Goal: Information Seeking & Learning: Compare options

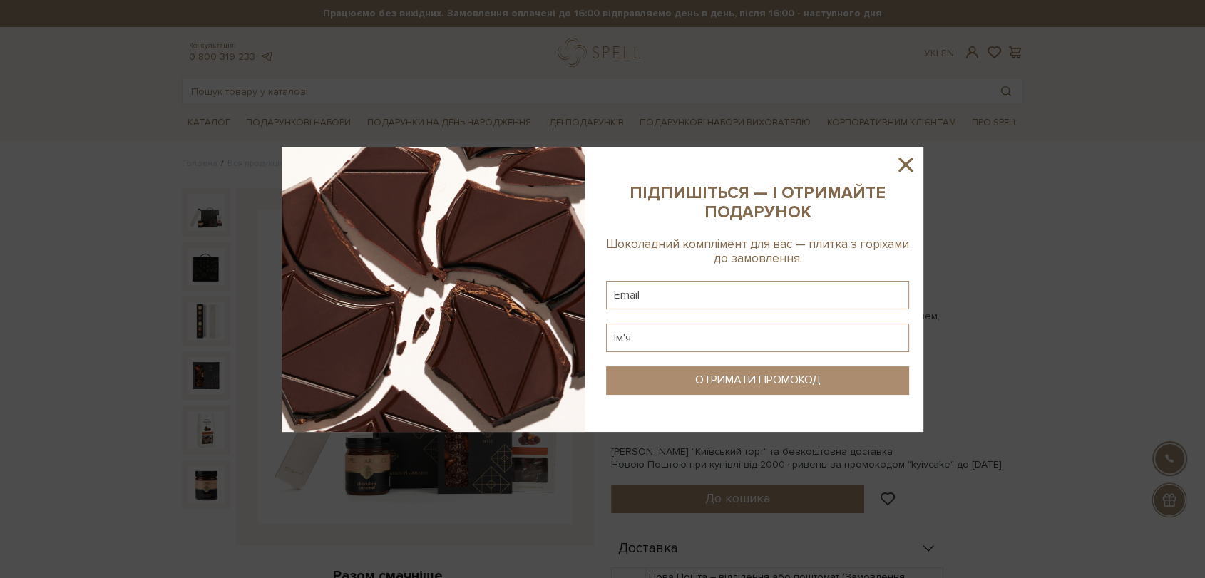
drag, startPoint x: 902, startPoint y: 163, endPoint x: 593, endPoint y: 114, distance: 312.7
click at [886, 158] on div at bounding box center [603, 289] width 642 height 285
drag, startPoint x: 902, startPoint y: 163, endPoint x: 702, endPoint y: 123, distance: 203.5
click at [902, 163] on icon at bounding box center [906, 165] width 24 height 24
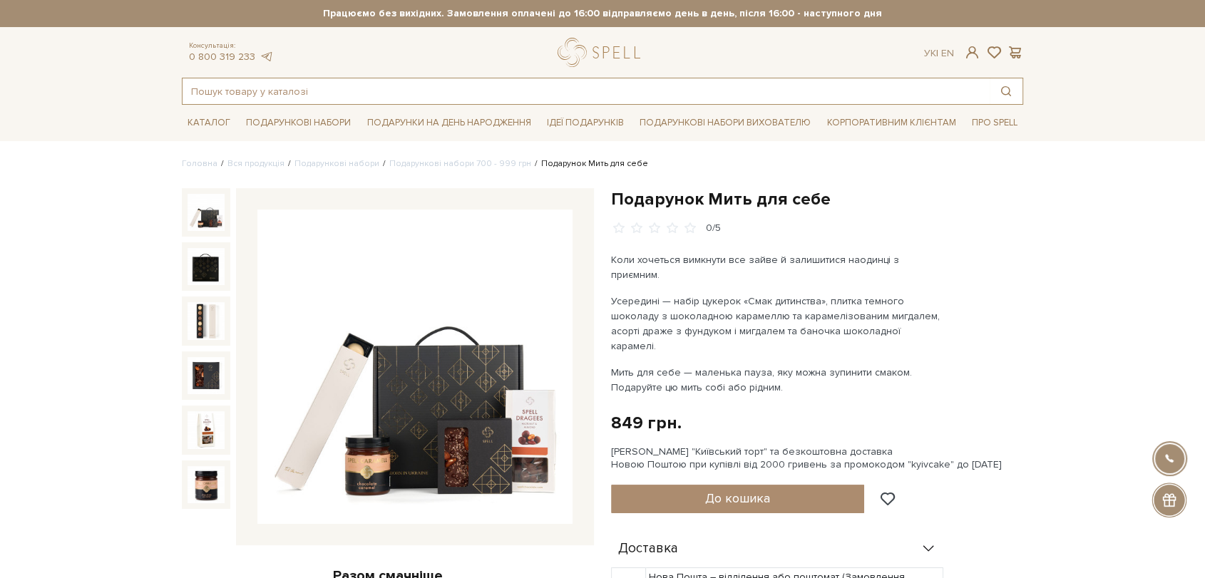
click at [603, 93] on input "text" at bounding box center [586, 91] width 807 height 26
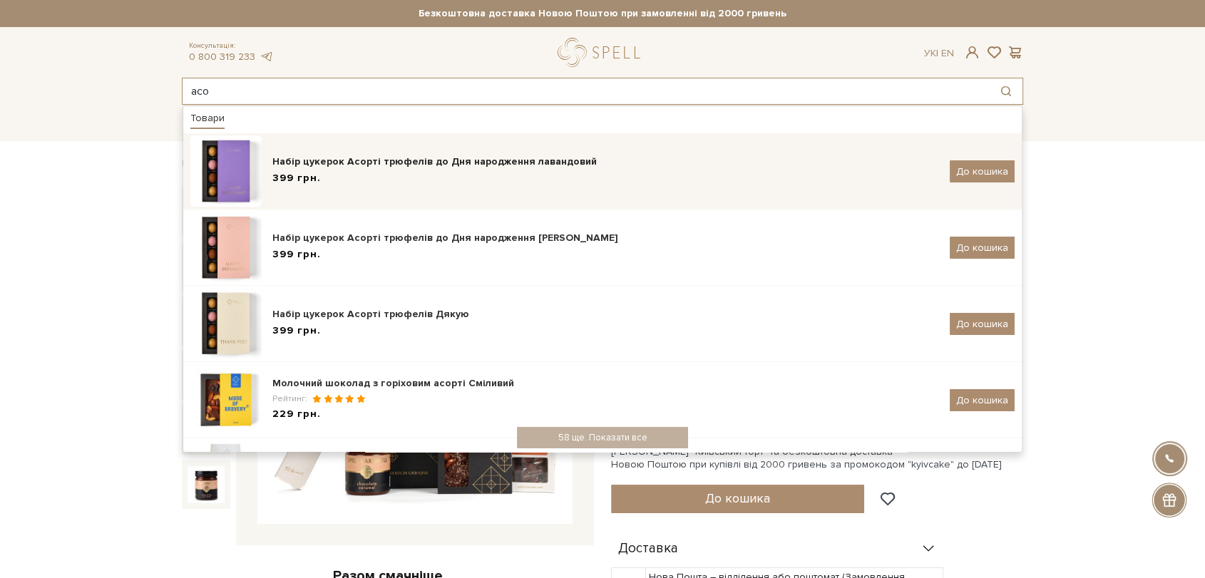
type input "асо"
click at [451, 163] on div "Набір цукерок Асорті трюфелів до Дня народження лавандовий" at bounding box center [605, 162] width 667 height 14
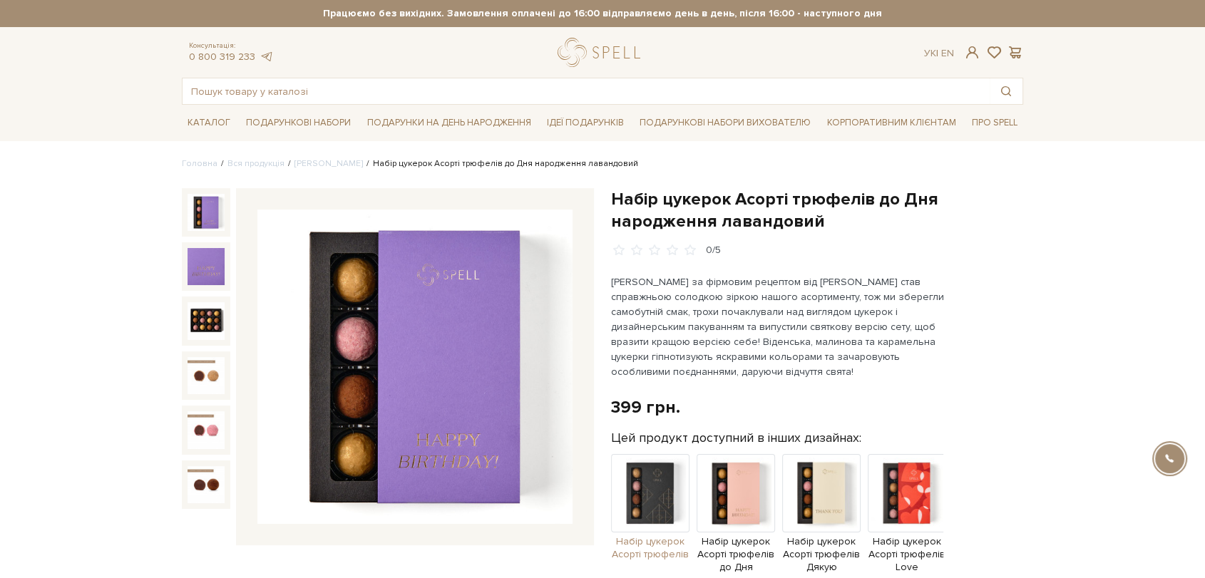
click at [650, 496] on img at bounding box center [650, 493] width 78 height 78
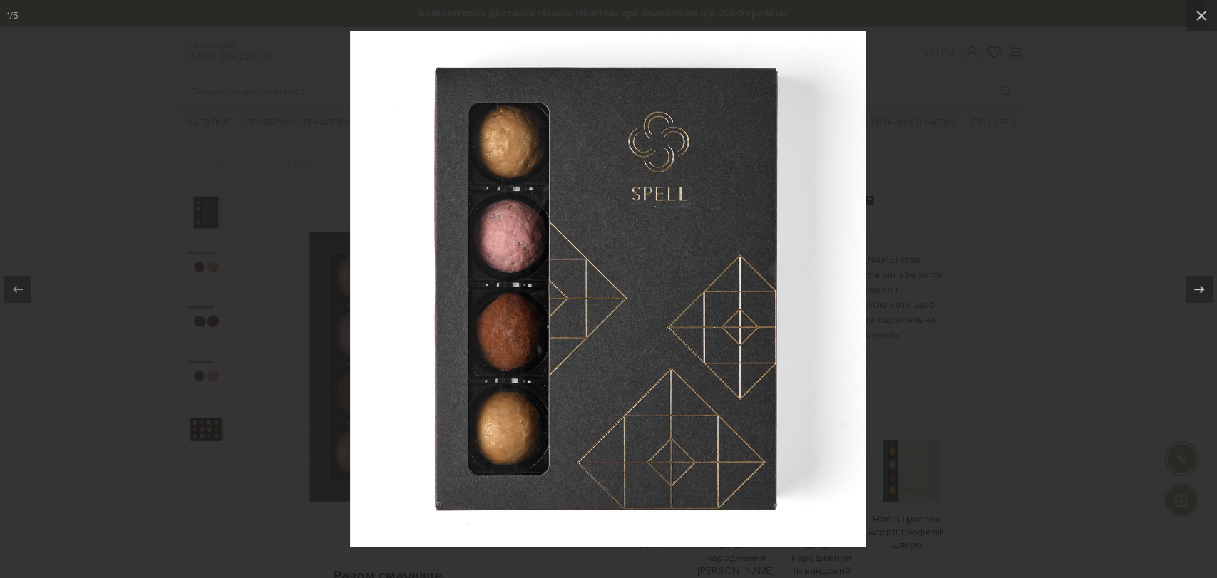
drag, startPoint x: 979, startPoint y: 155, endPoint x: 936, endPoint y: 138, distance: 46.8
click at [953, 144] on div at bounding box center [608, 289] width 1217 height 578
click at [959, 160] on div at bounding box center [608, 289] width 1217 height 578
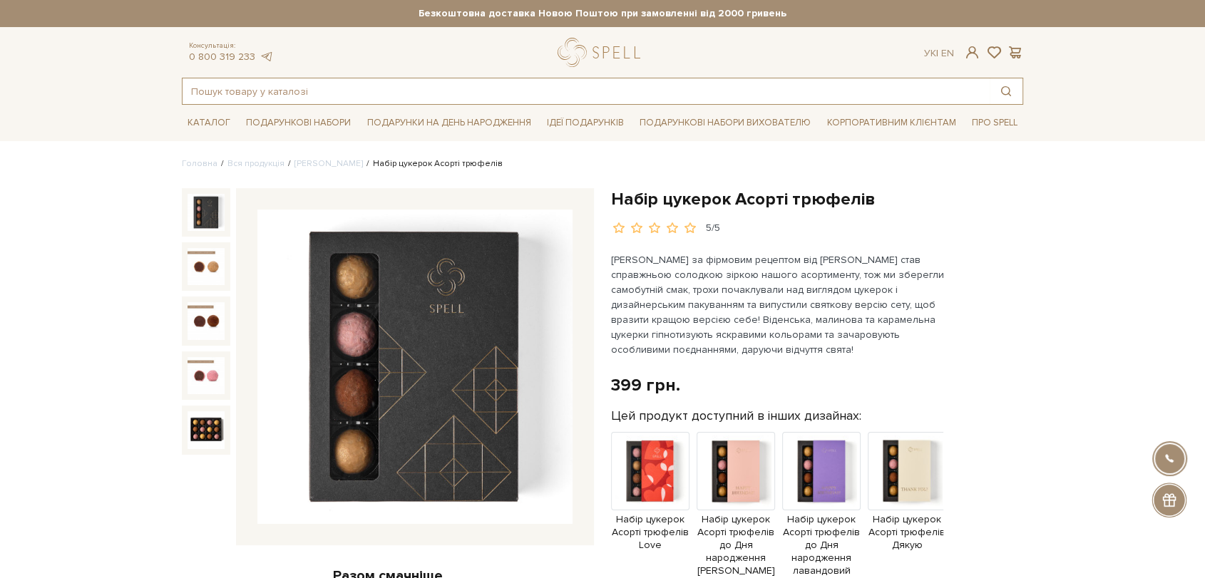
click at [613, 100] on input "text" at bounding box center [586, 91] width 807 height 26
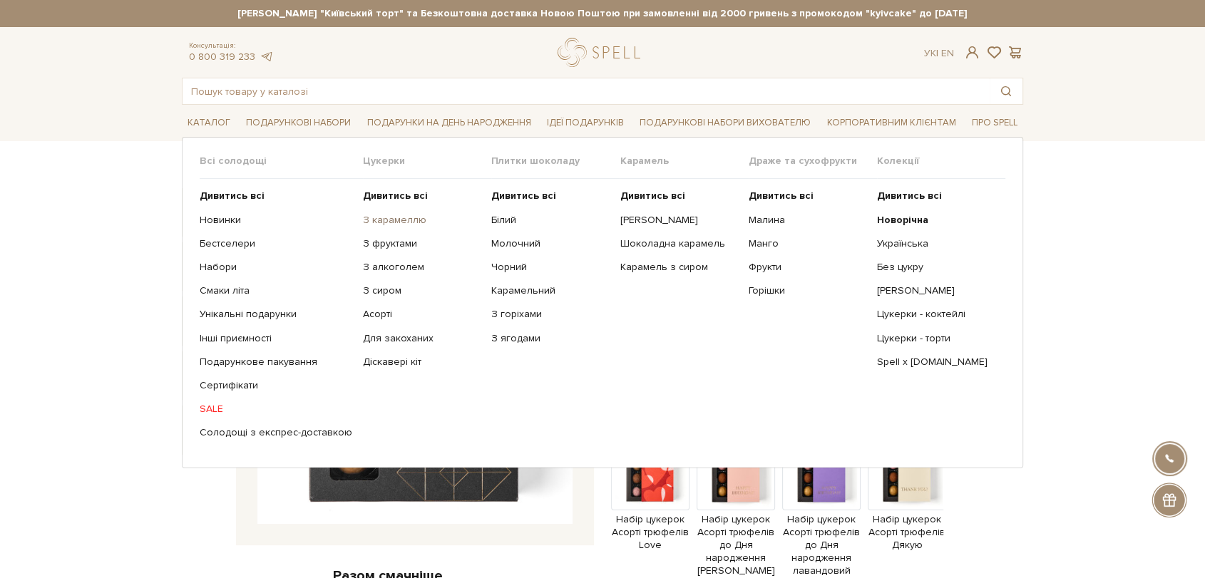
click at [374, 217] on link "З карамеллю" at bounding box center [422, 220] width 118 height 13
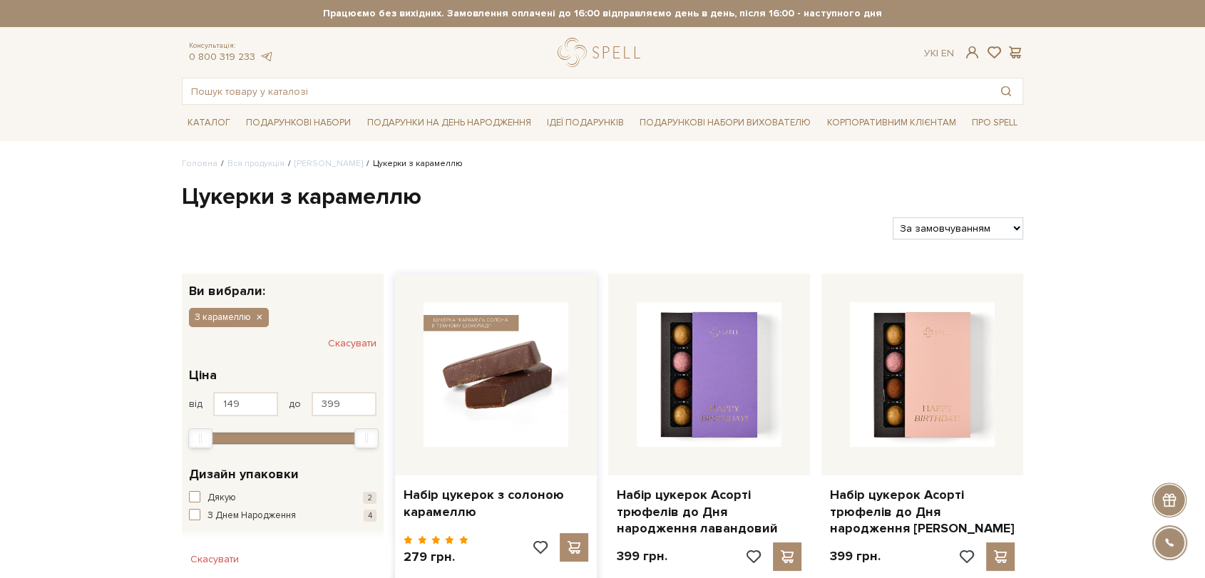
click at [510, 345] on img at bounding box center [496, 374] width 145 height 145
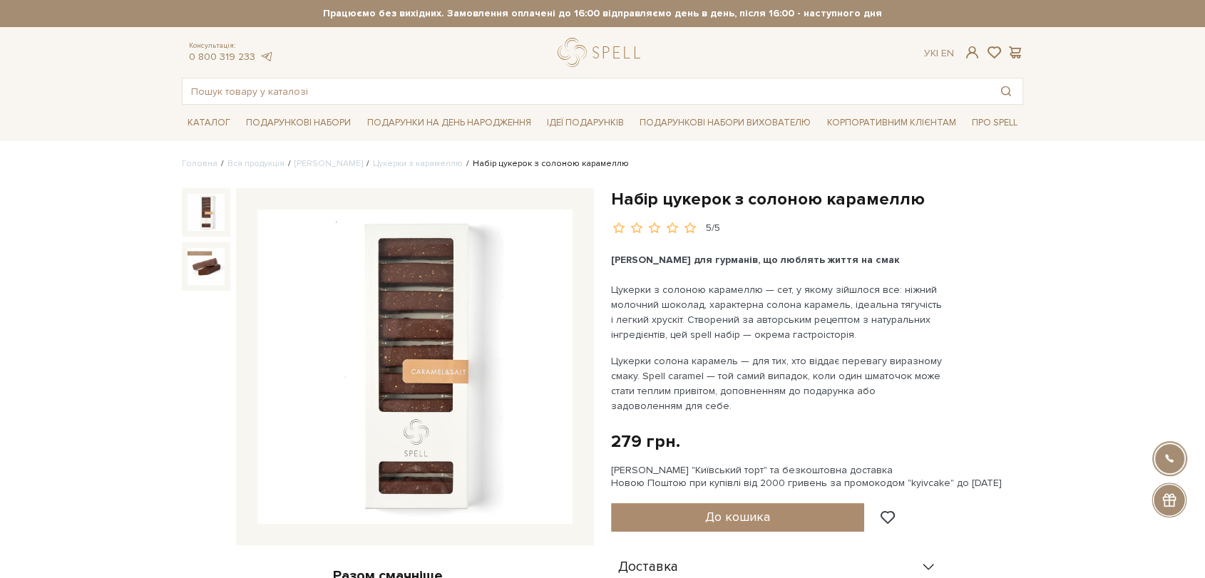
drag, startPoint x: 496, startPoint y: 260, endPoint x: 434, endPoint y: 404, distance: 157.2
click at [434, 404] on img at bounding box center [414, 367] width 315 height 315
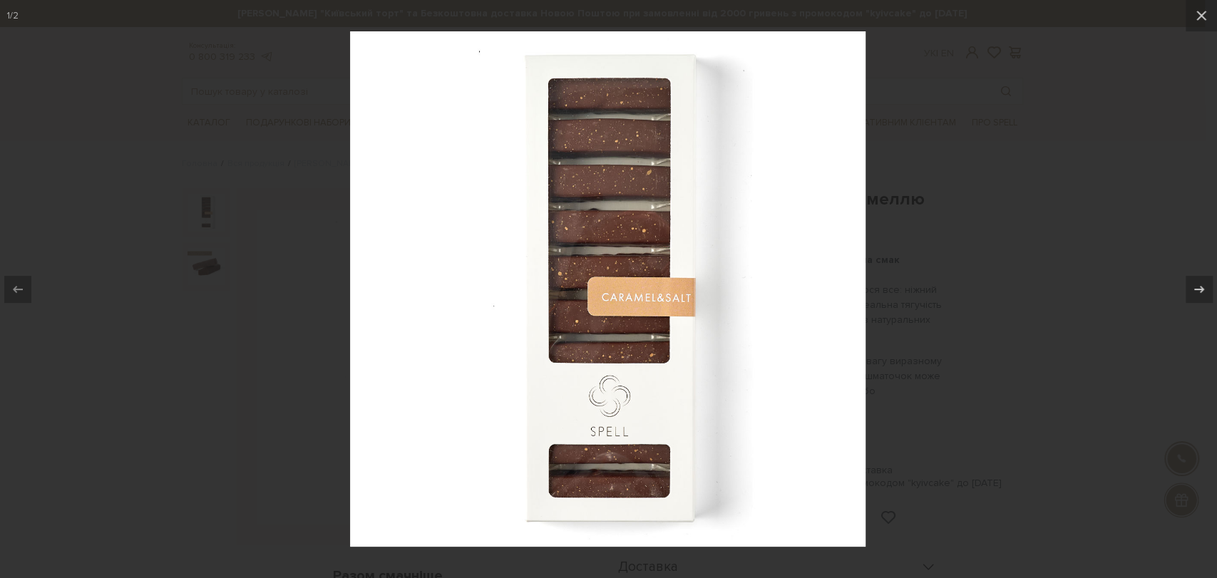
click at [1042, 218] on div at bounding box center [608, 289] width 1217 height 578
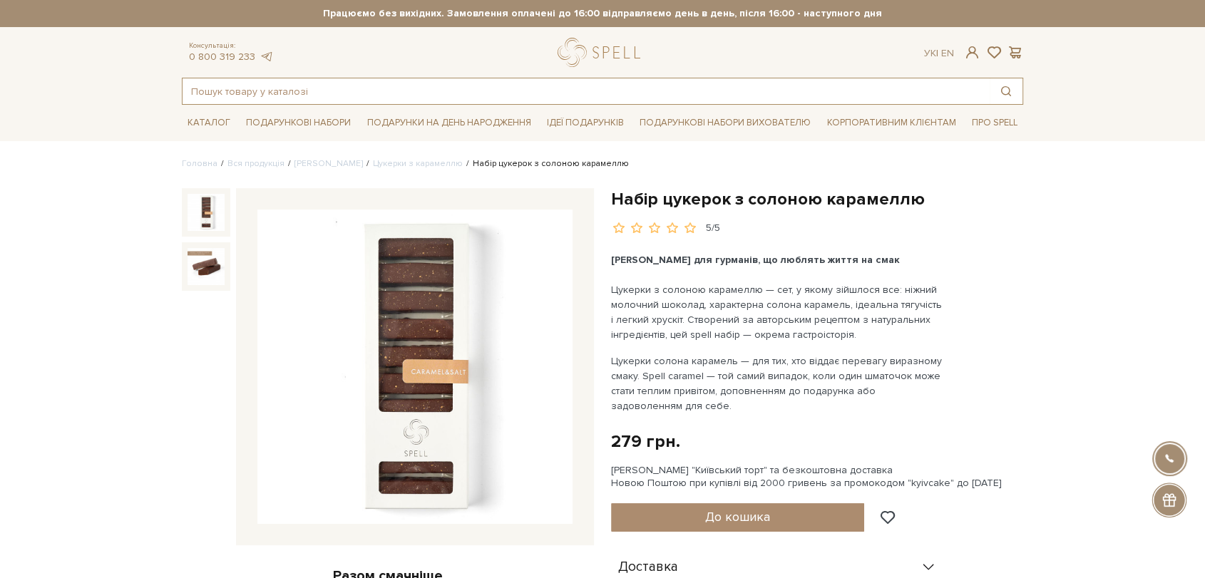
click at [343, 93] on input "text" at bounding box center [586, 91] width 807 height 26
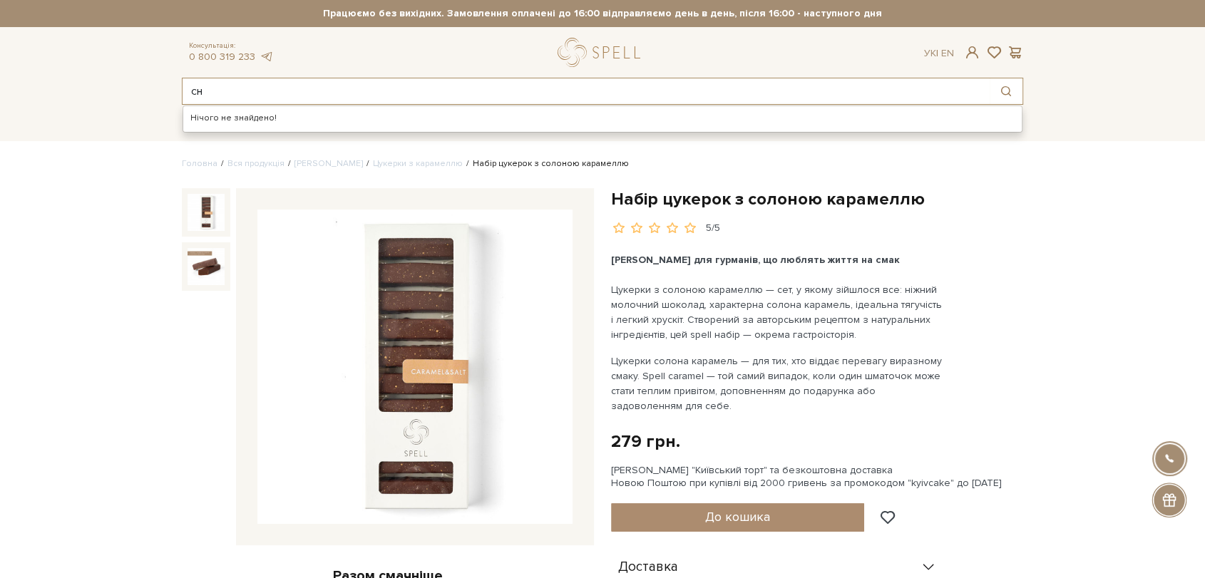
type input "с"
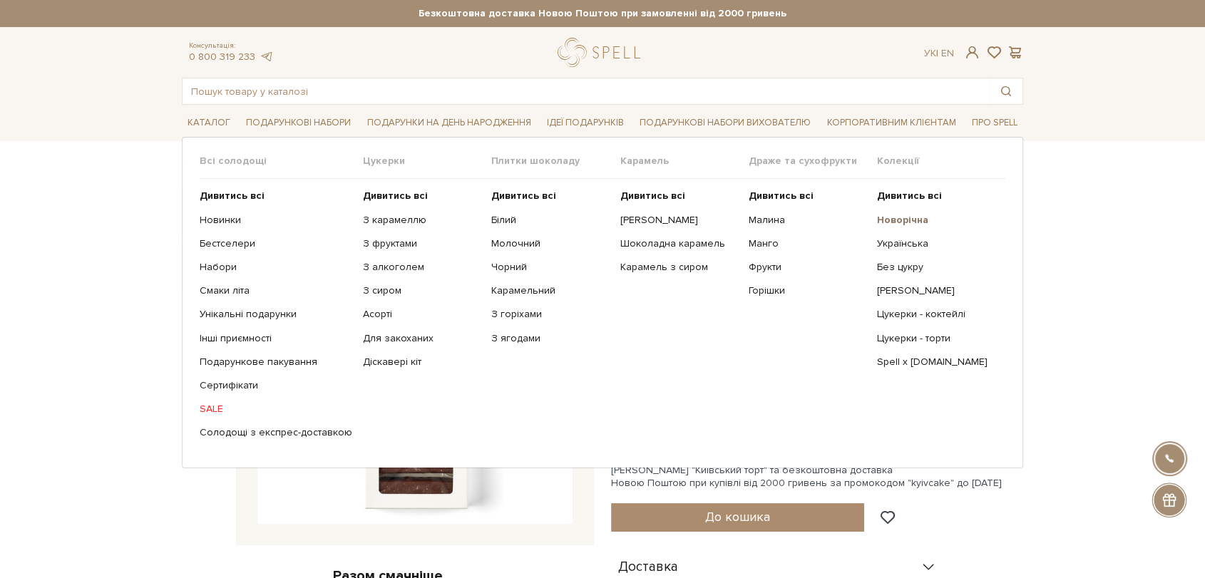
click at [900, 224] on b "Новорічна" at bounding box center [902, 220] width 51 height 12
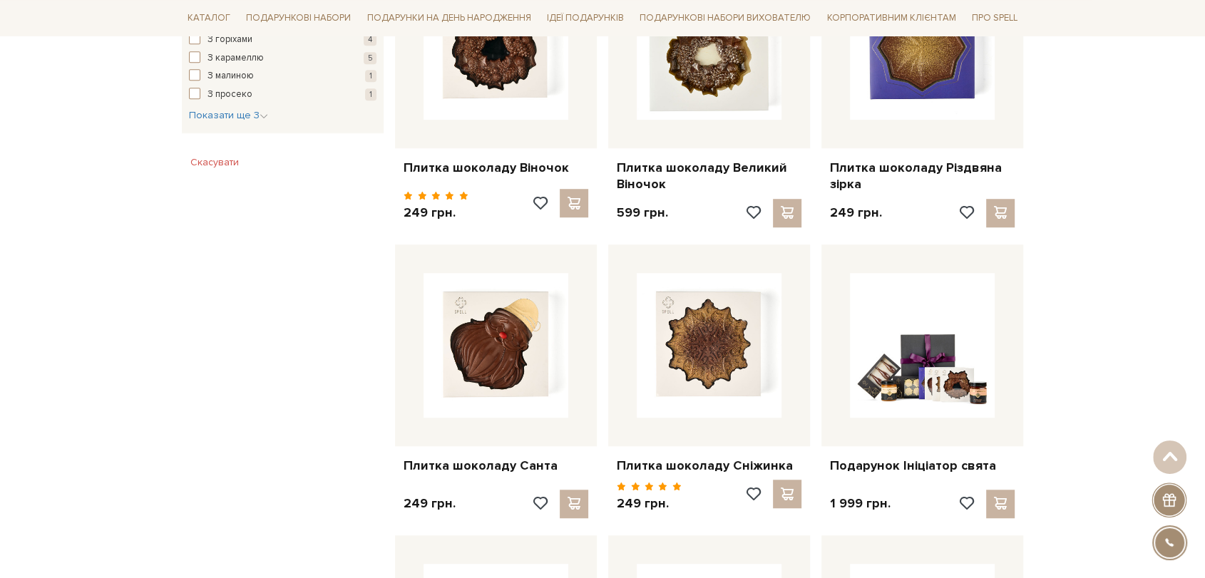
scroll to position [951, 0]
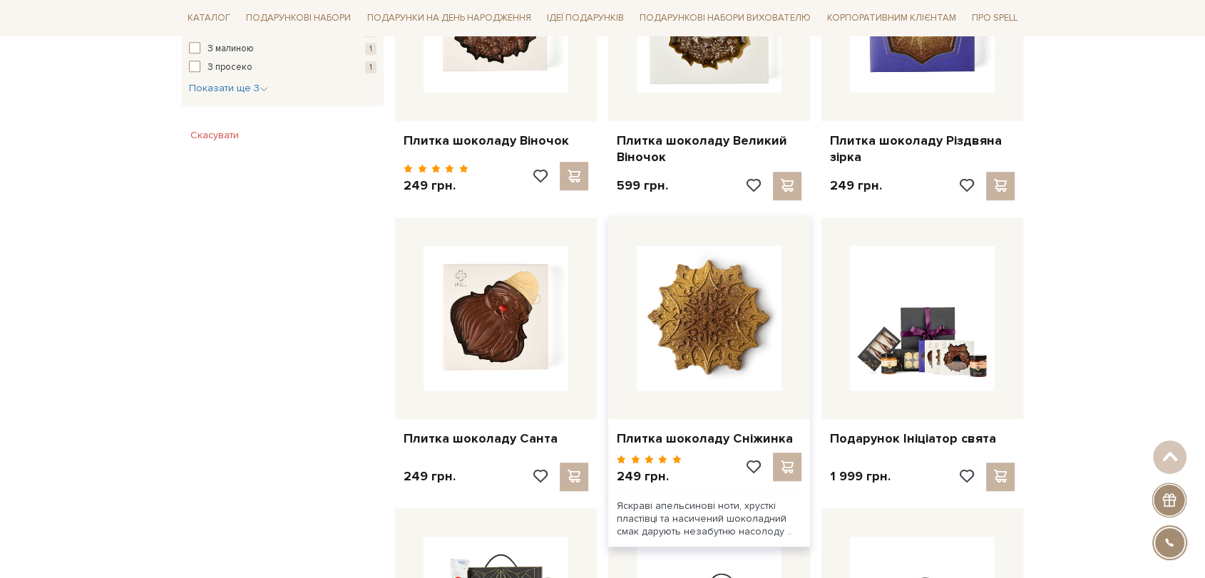
click at [725, 274] on img at bounding box center [709, 318] width 145 height 145
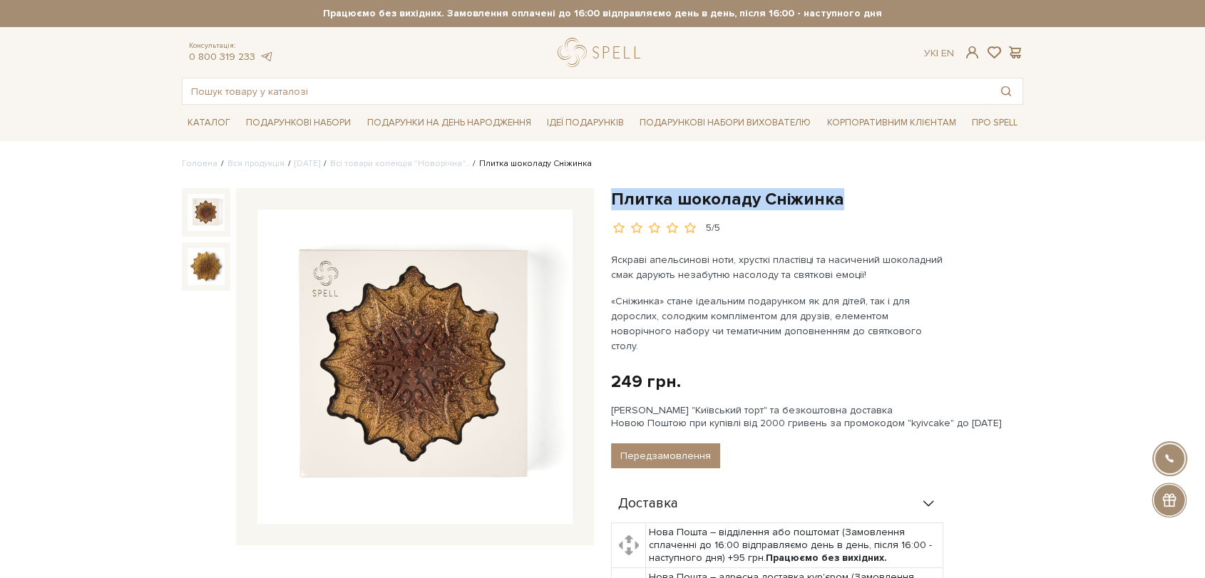
drag, startPoint x: 616, startPoint y: 202, endPoint x: 879, endPoint y: 188, distance: 264.3
click at [879, 188] on h1 "Плитка шоколаду Сніжинка" at bounding box center [817, 199] width 412 height 22
copy h1 "Плитка шоколаду Сніжинка"
click at [446, 165] on link "Всі товари колекція "Новорічна".." at bounding box center [399, 163] width 139 height 11
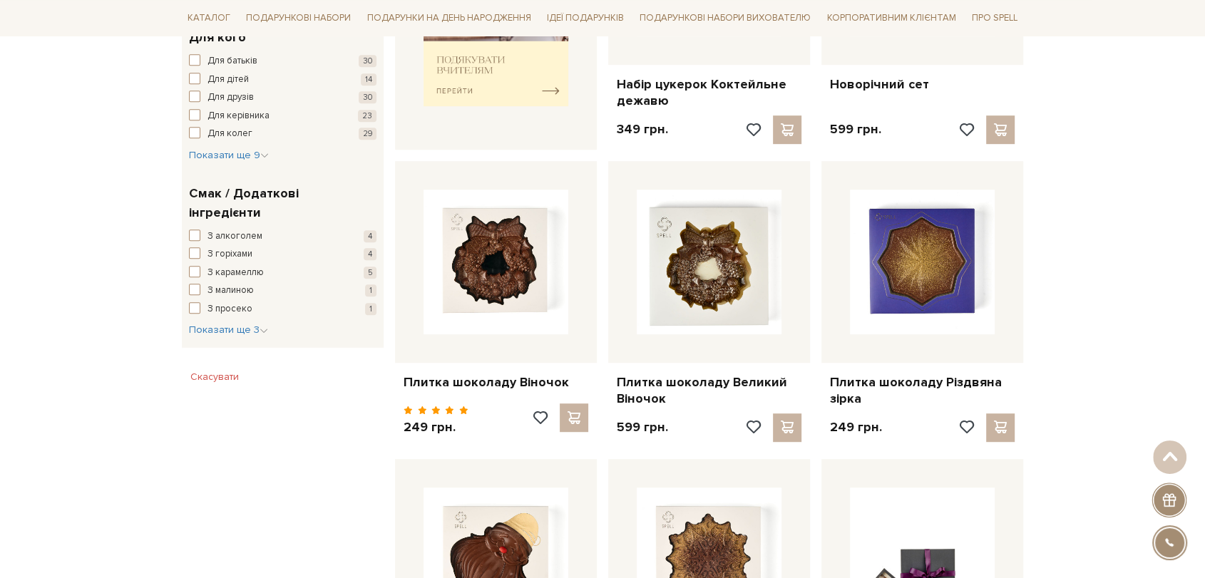
scroll to position [713, 0]
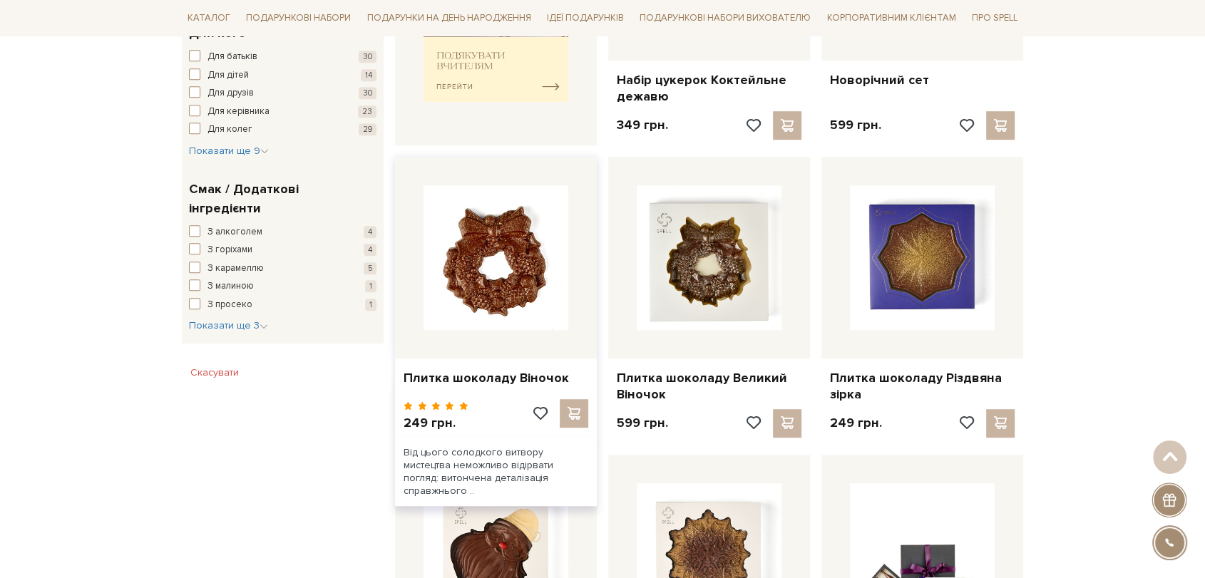
click at [518, 264] on img at bounding box center [496, 257] width 145 height 145
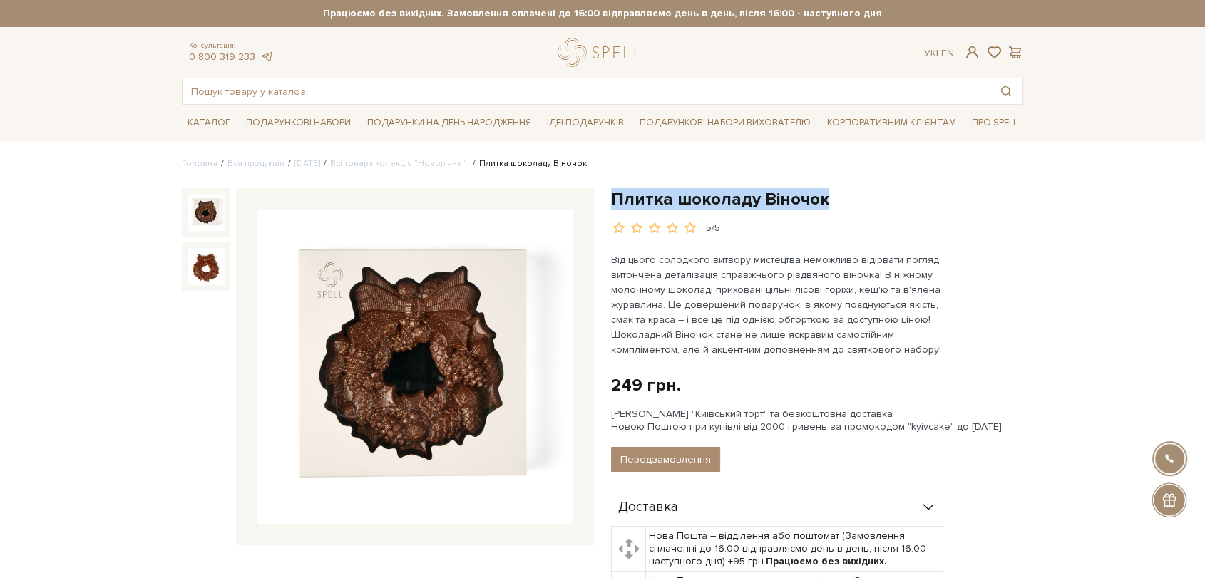
drag, startPoint x: 616, startPoint y: 196, endPoint x: 859, endPoint y: 173, distance: 244.3
copy h1 "Плитка шоколаду Віночок"
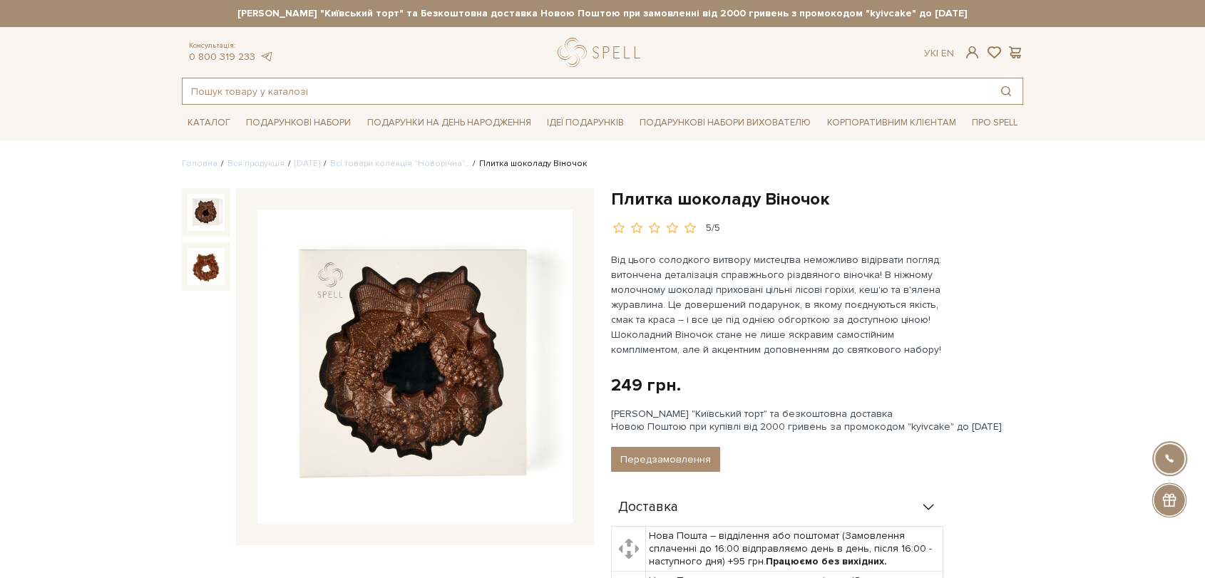
click at [477, 96] on input "text" at bounding box center [586, 91] width 807 height 26
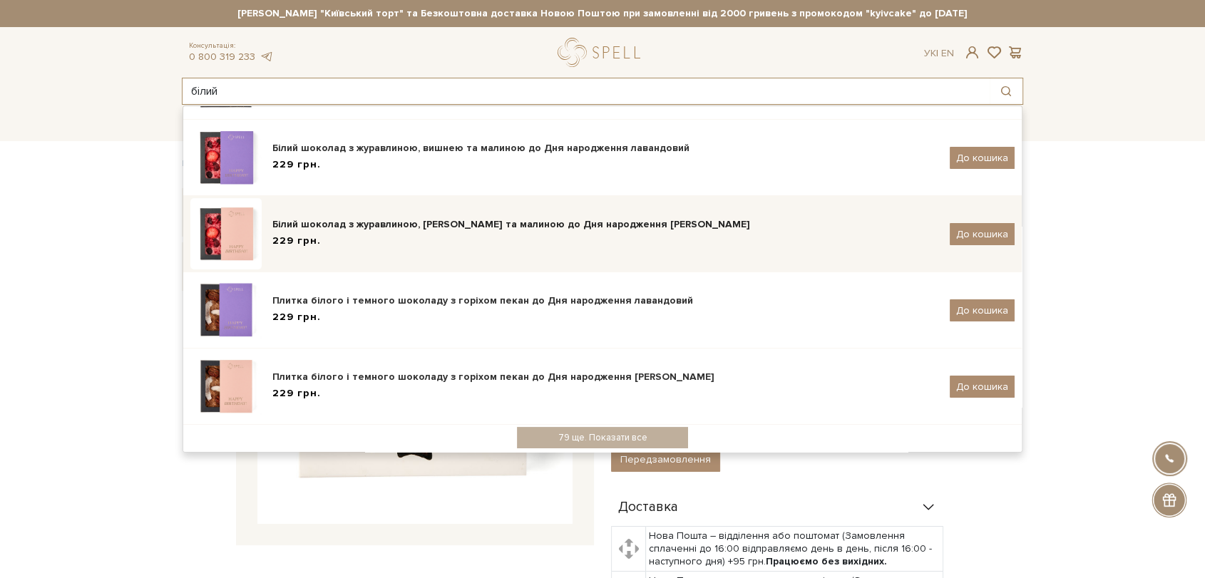
scroll to position [245, 0]
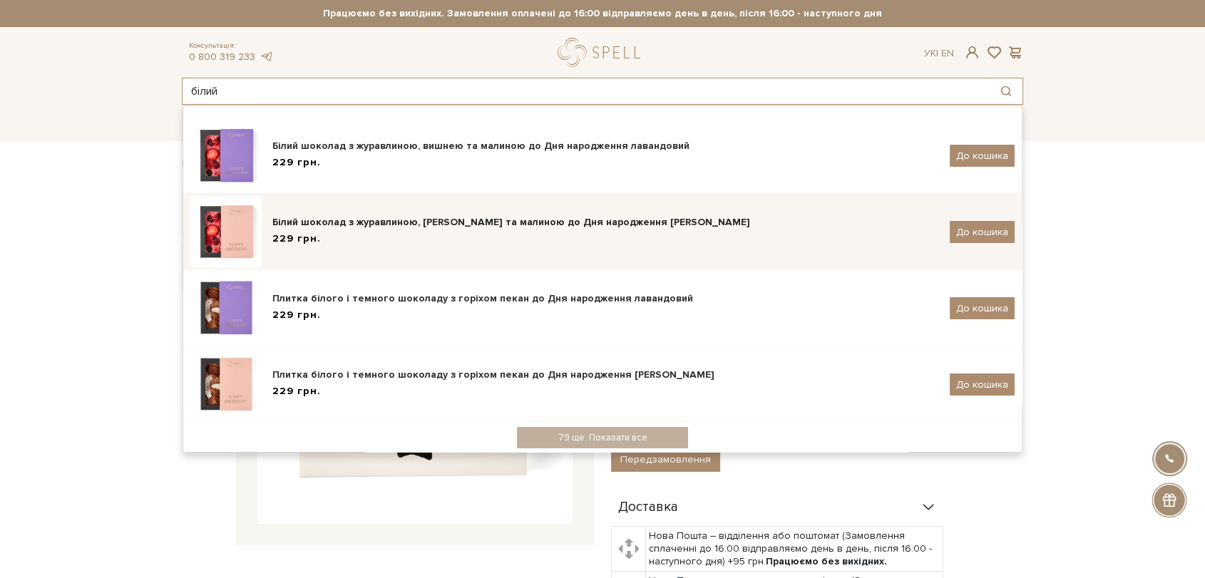
type input "білий"
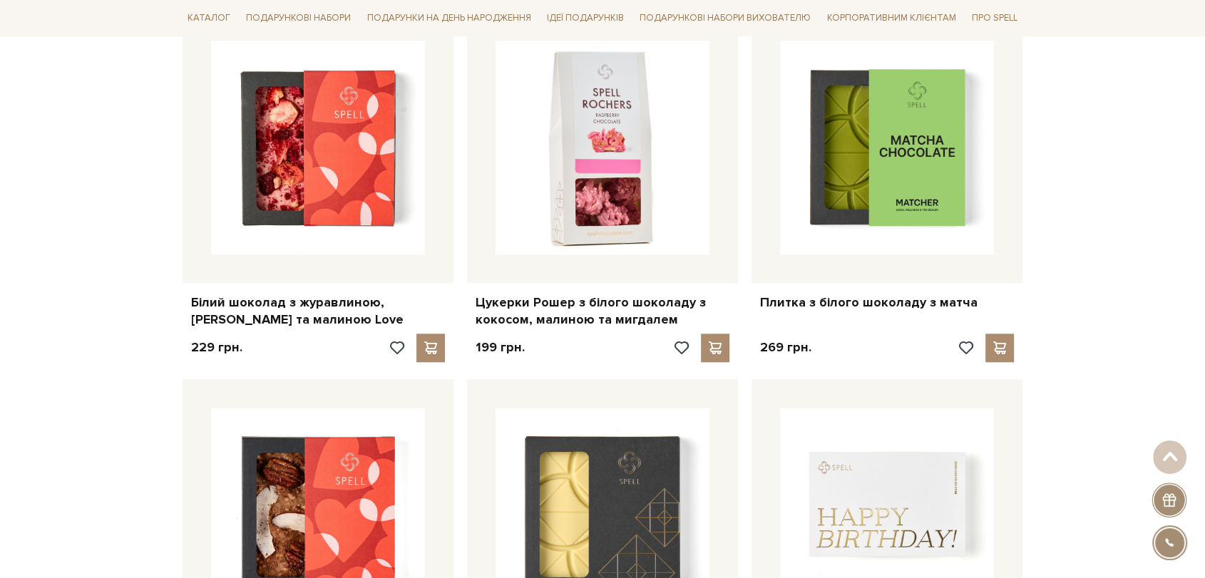
scroll to position [1585, 0]
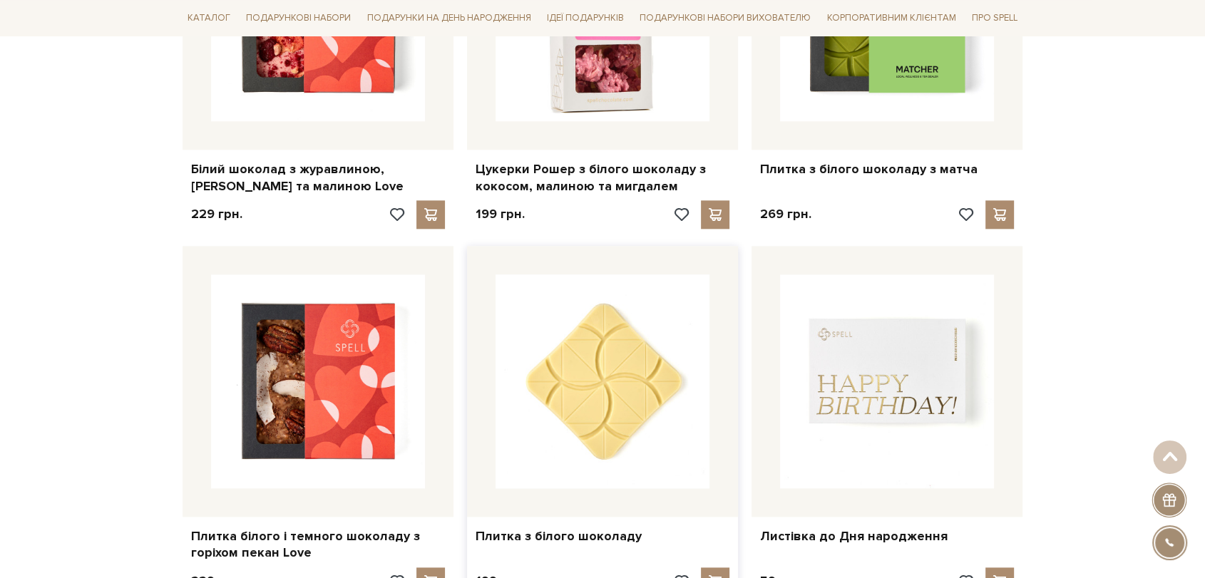
click at [630, 333] on img at bounding box center [603, 382] width 214 height 214
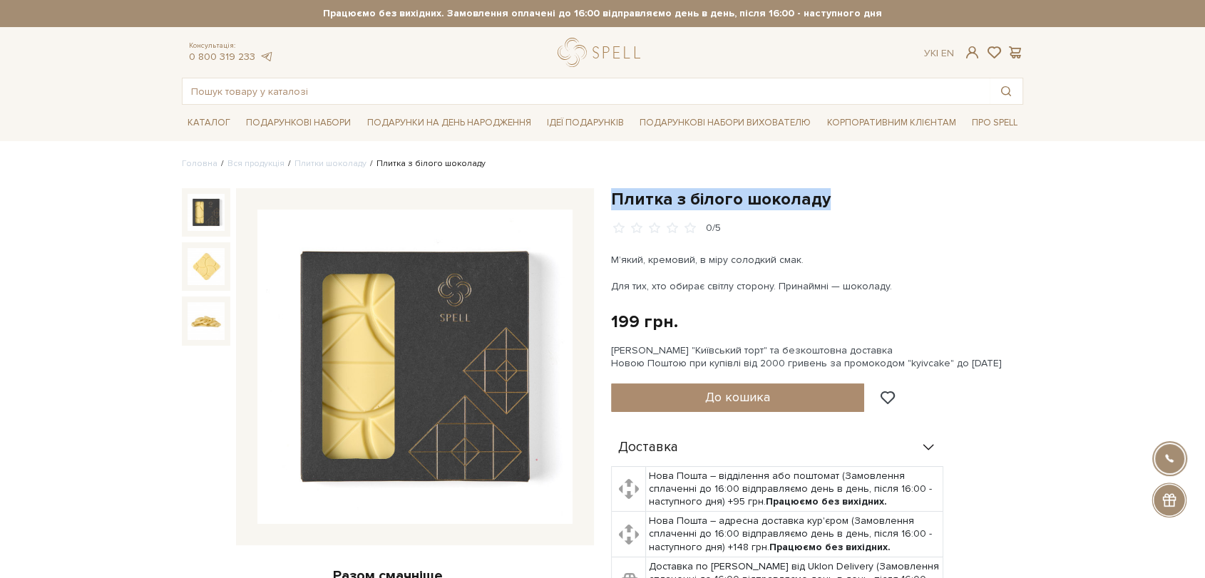
drag, startPoint x: 616, startPoint y: 199, endPoint x: 839, endPoint y: 190, distance: 223.4
click at [839, 190] on h1 "Плитка з білого шоколаду" at bounding box center [817, 199] width 412 height 22
copy h1 "Плитка з білого шоколаду"
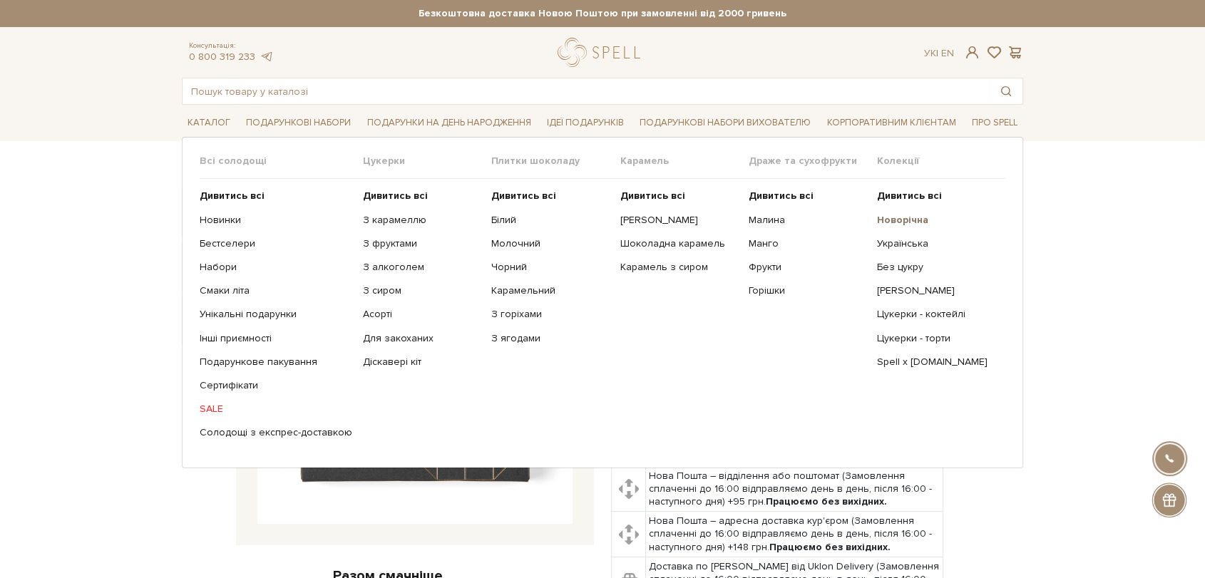
click at [892, 213] on ul "Дивитись всі Новорічна Українська Без цукру Сирні цукерки" at bounding box center [941, 314] width 128 height 271
click at [893, 220] on b "Новорічна" at bounding box center [902, 220] width 51 height 12
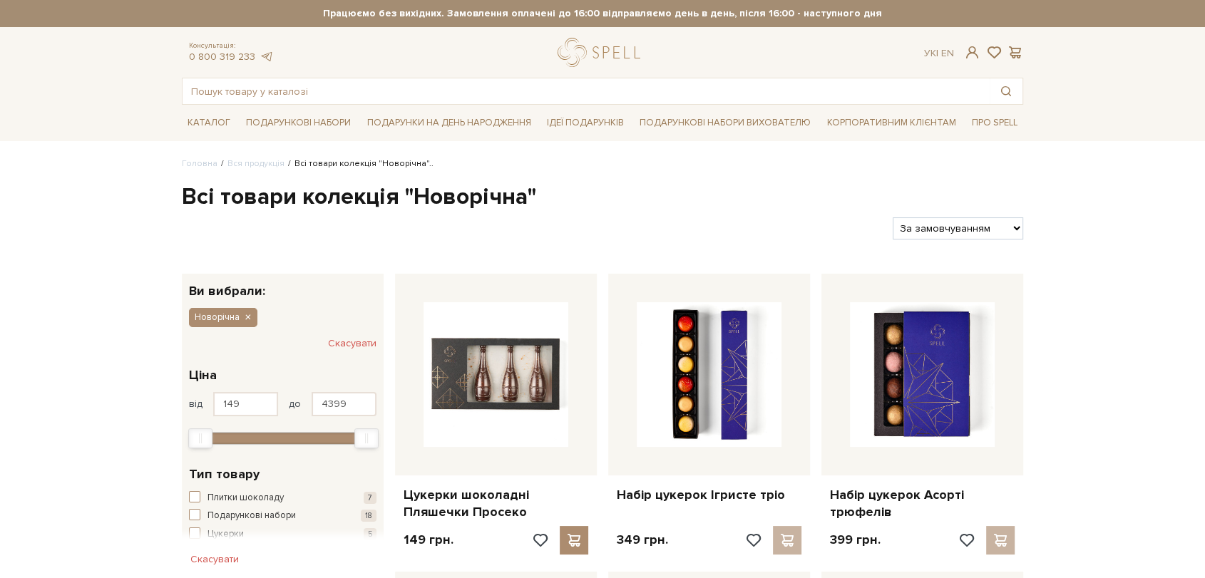
click at [941, 237] on select "За замовчуванням За Ціною (зростання) За Ціною (зменшення) Новинки За популярні…" at bounding box center [958, 229] width 131 height 22
select select "https://spellchocolate.com/our-productions/novorichna?sort=p.price&order=DESC"
click at [893, 218] on select "За замовчуванням За Ціною (зростання) За Ціною (зменшення) Новинки За популярні…" at bounding box center [958, 229] width 131 height 22
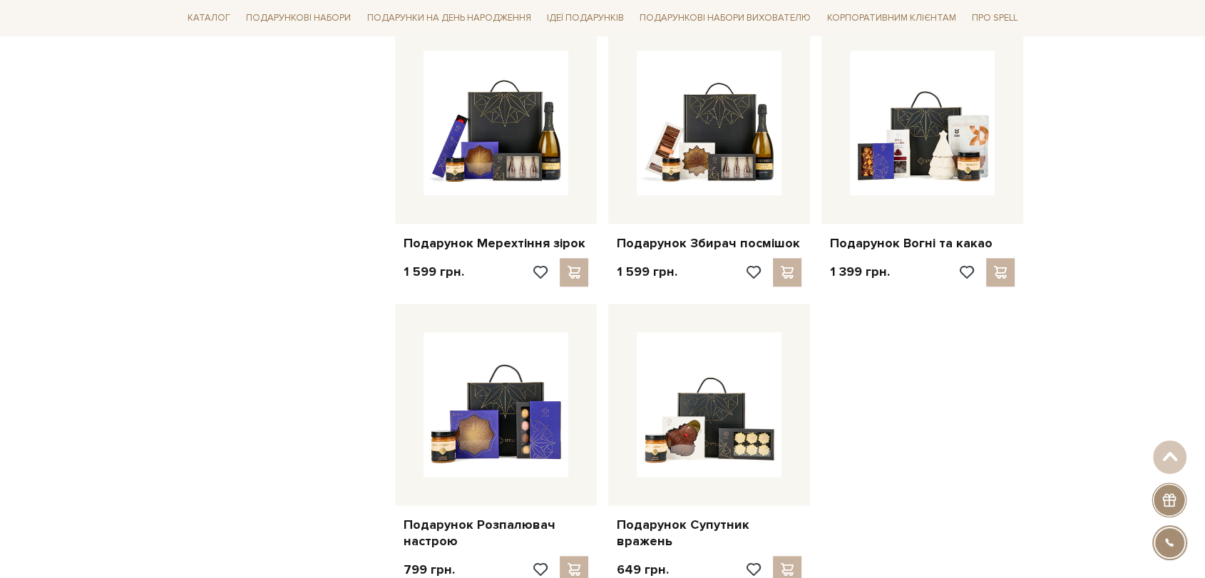
scroll to position [1585, 0]
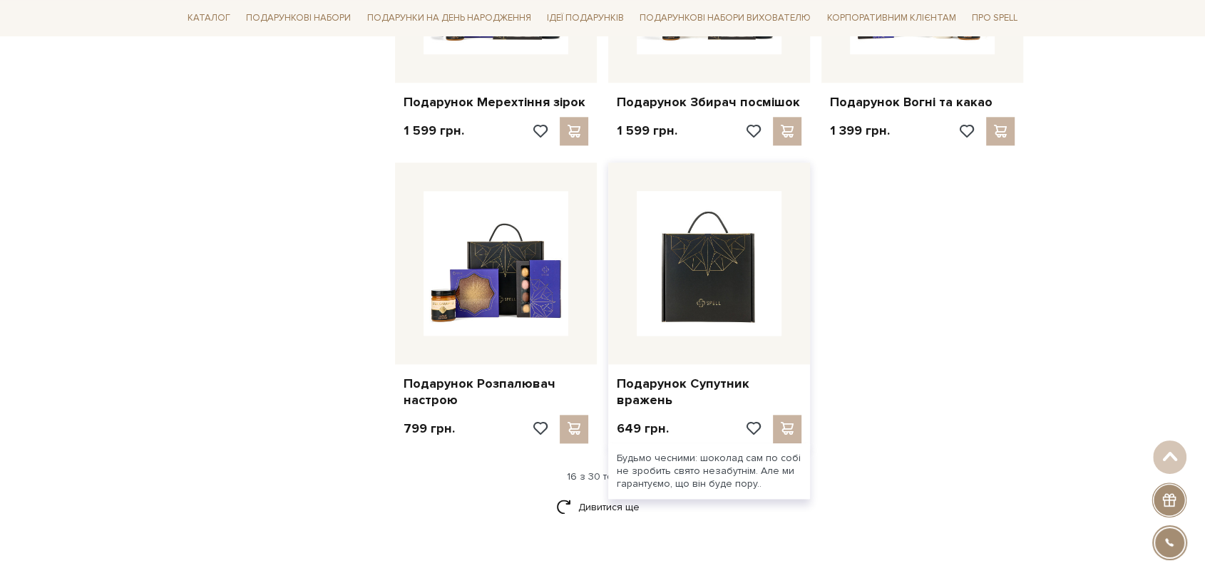
click at [713, 289] on img at bounding box center [709, 263] width 145 height 145
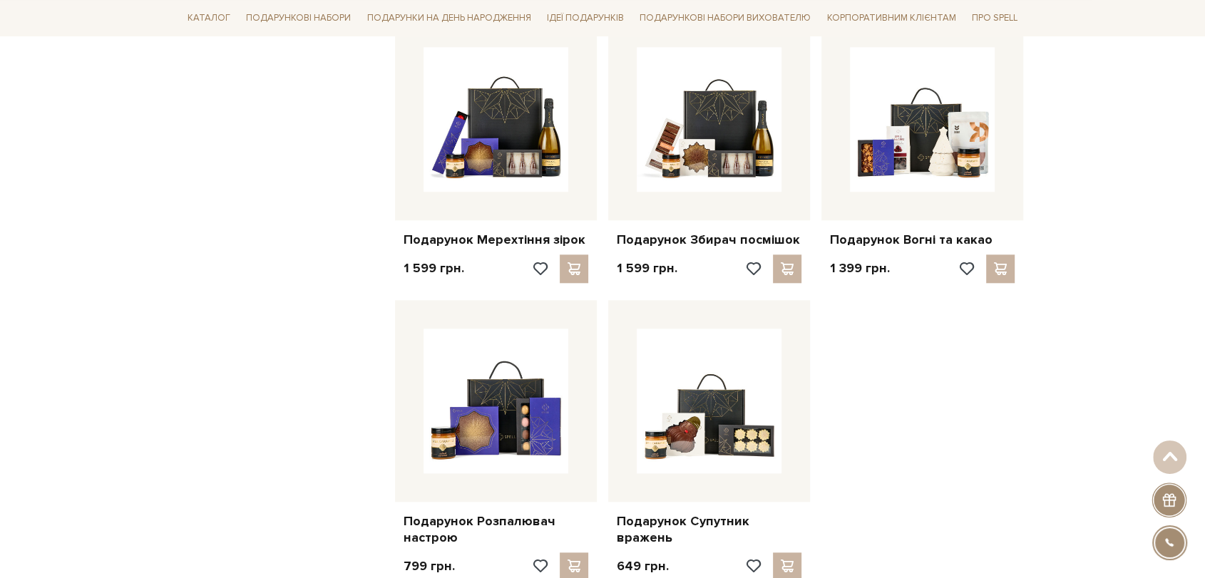
scroll to position [1664, 0]
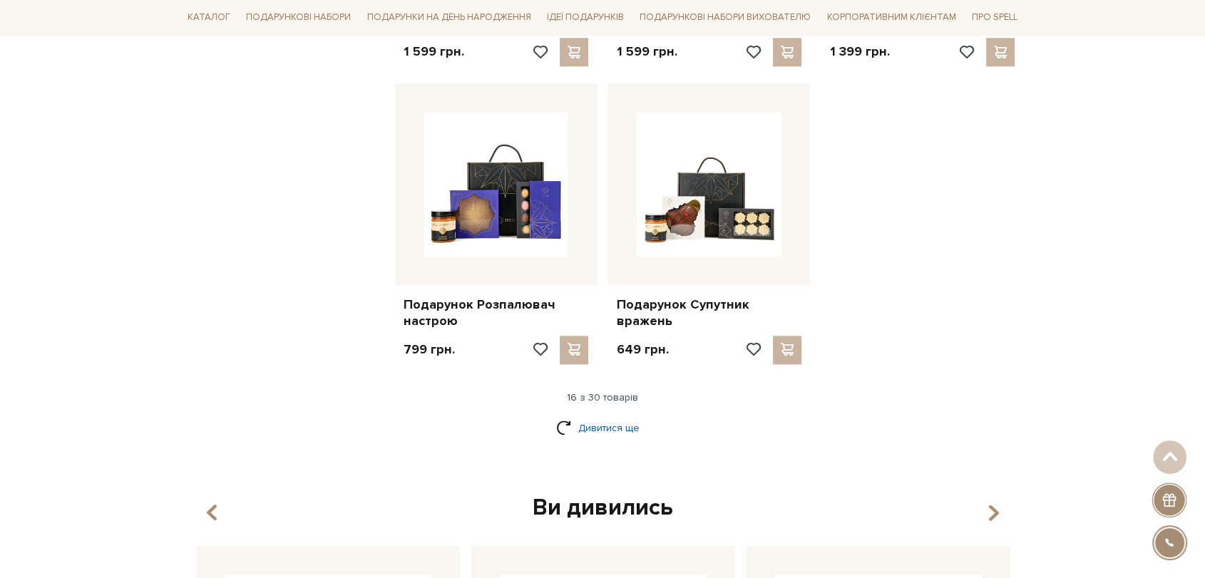
click at [611, 424] on link "Дивитися ще" at bounding box center [602, 428] width 93 height 25
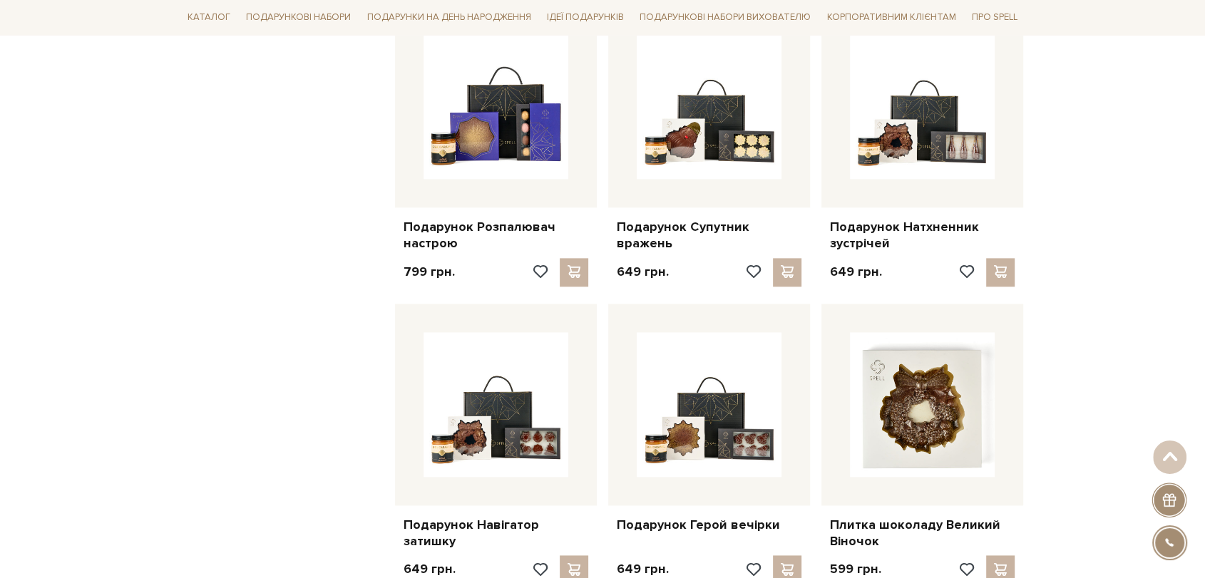
scroll to position [1822, 0]
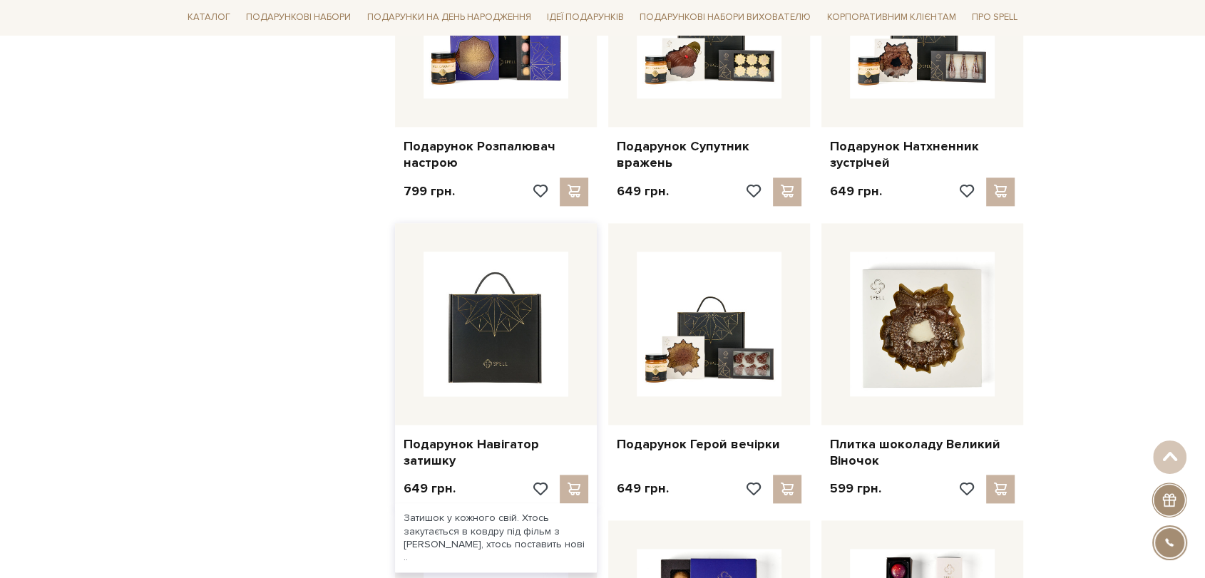
click at [525, 337] on img at bounding box center [496, 324] width 145 height 145
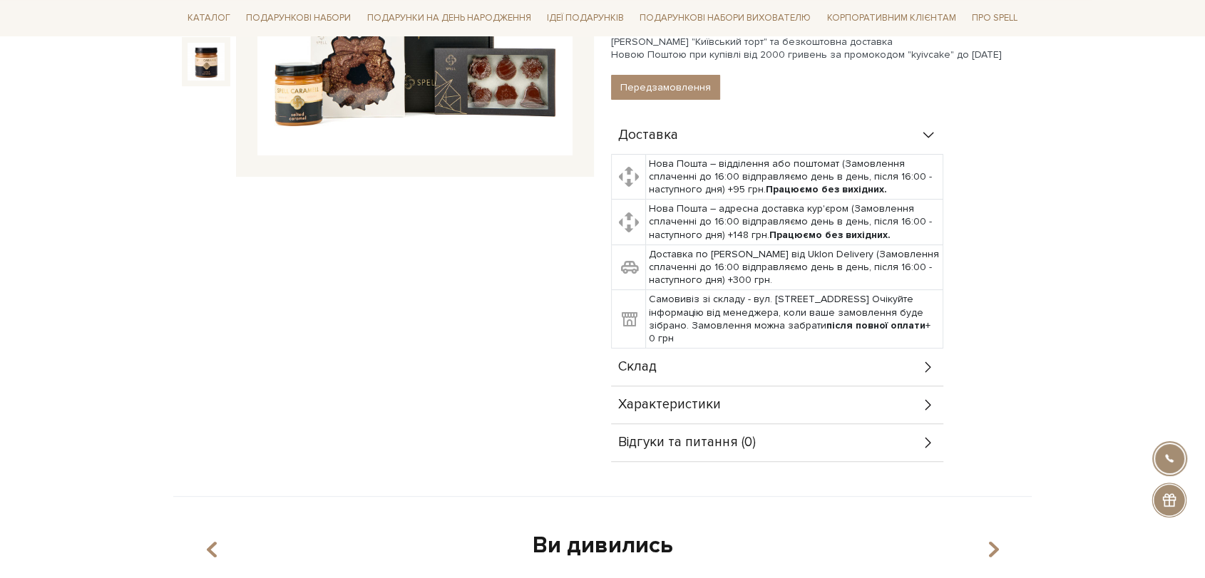
scroll to position [396, 0]
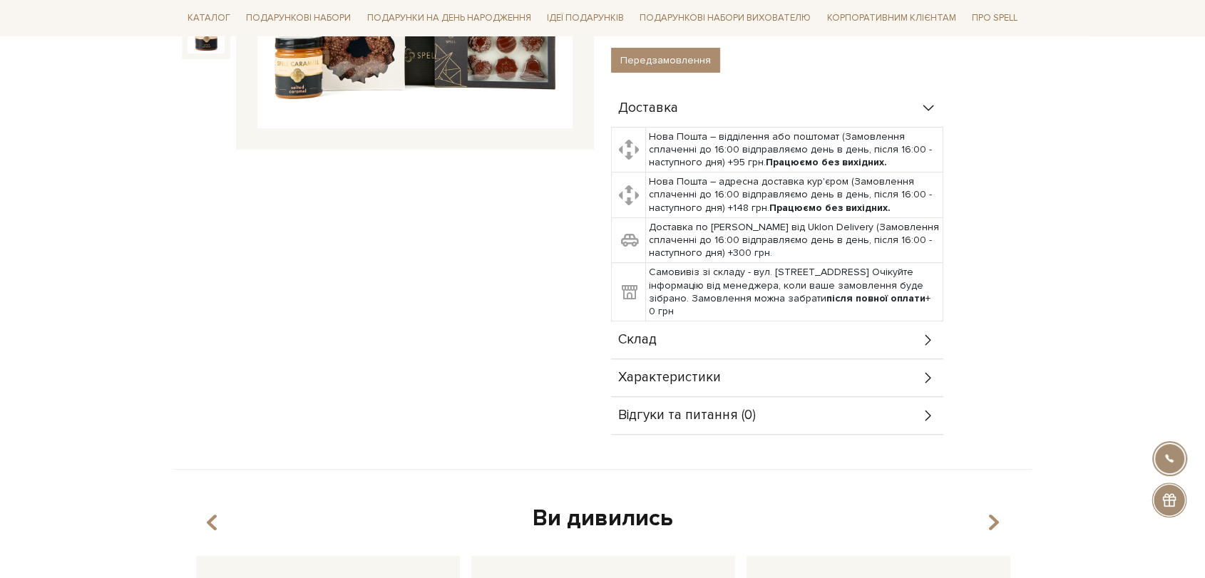
click at [671, 335] on div "Склад" at bounding box center [777, 340] width 332 height 37
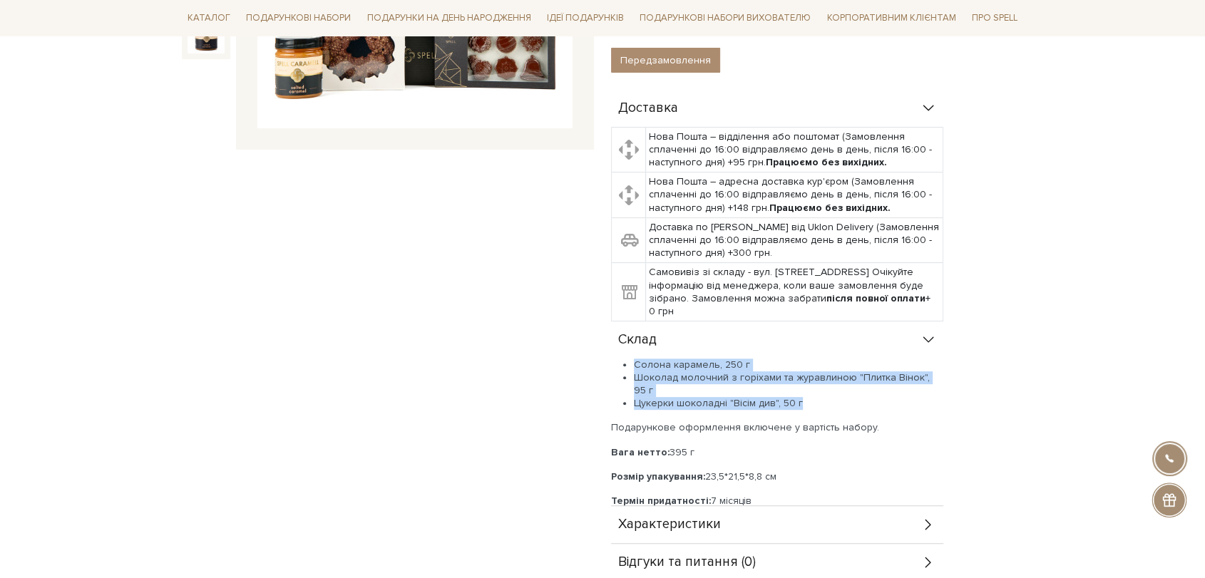
drag, startPoint x: 635, startPoint y: 362, endPoint x: 817, endPoint y: 389, distance: 183.1
click at [817, 389] on ul "Солона карамель, 250 г Шоколад молочний з горіхами та журавлиною "Плитка Вінок"…" at bounding box center [777, 385] width 332 height 52
copy ul "Солона карамель, 250 г Шоколад молочний з горіхами та журавлиною "Плитка Вінок"…"
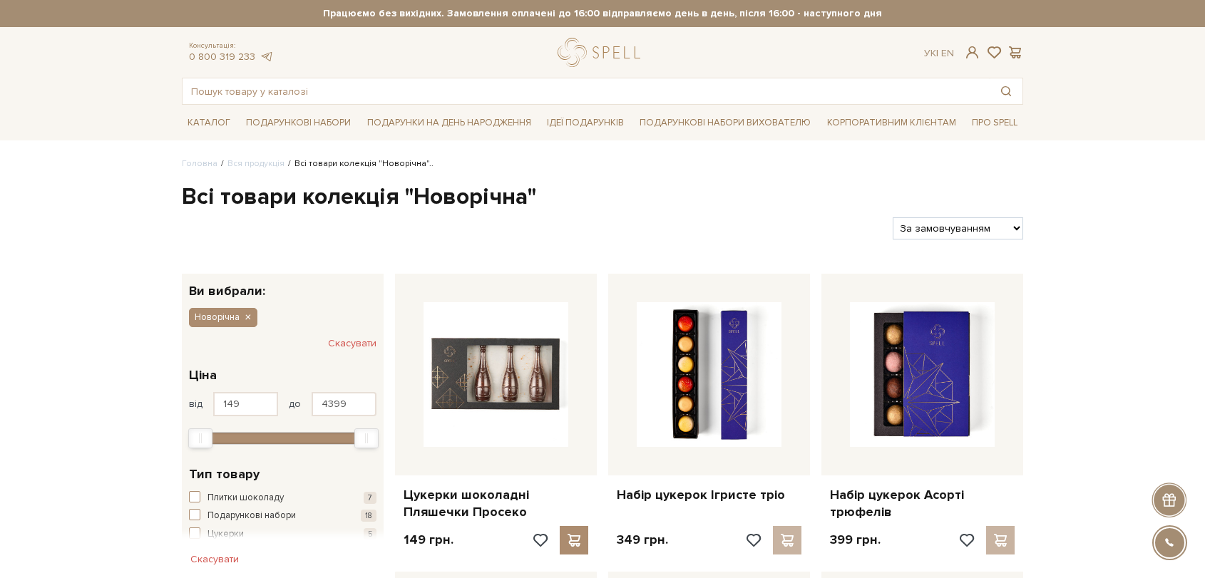
select select "[URL][DOMAIN_NAME]"
drag, startPoint x: 480, startPoint y: 103, endPoint x: 474, endPoint y: 96, distance: 9.6
click at [477, 101] on input "text" at bounding box center [586, 91] width 807 height 26
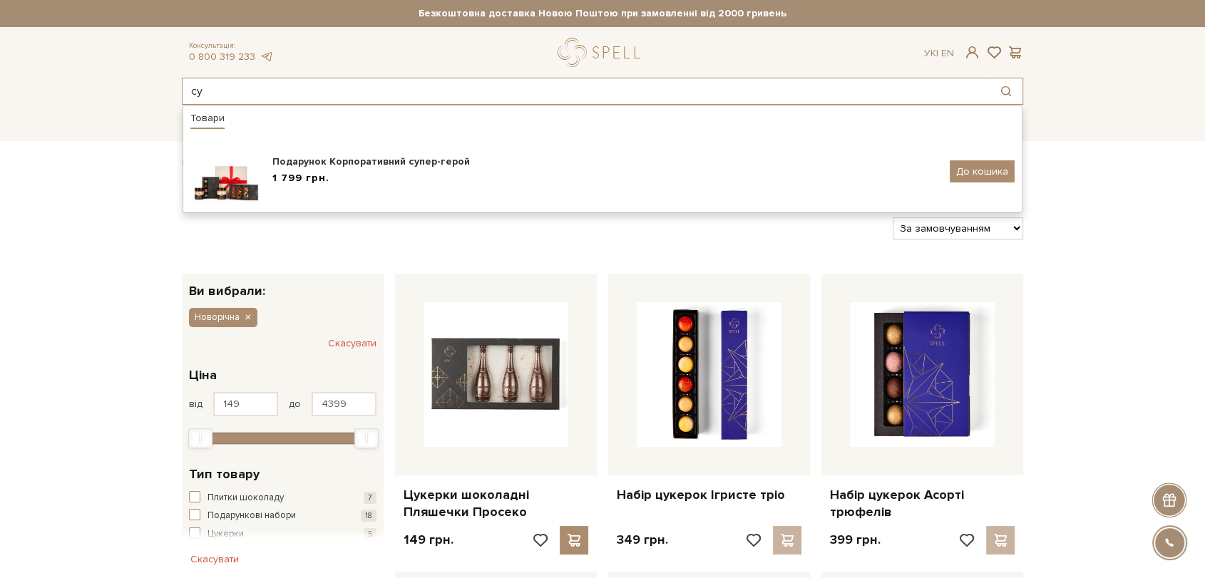
type input "с"
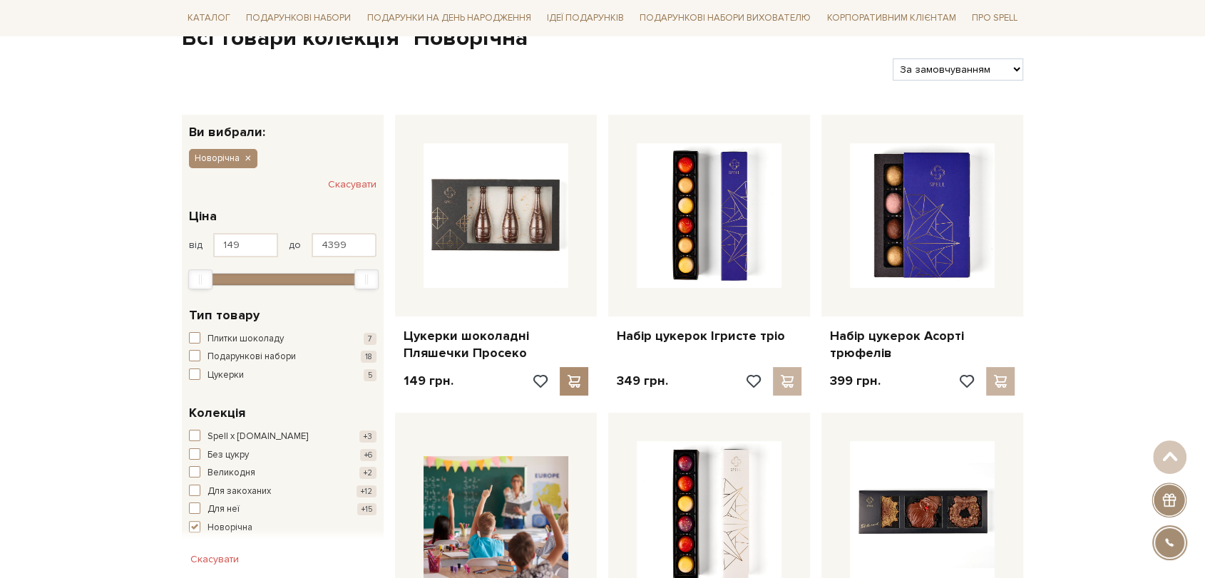
scroll to position [158, 0]
click at [967, 76] on select "За замовчуванням За Ціною (зростання) За Ціною (зменшення) Новинки За популярні…" at bounding box center [958, 70] width 131 height 22
click at [893, 59] on select "За замовчуванням За Ціною (зростання) За Ціною (зменшення) Новинки За популярні…" at bounding box center [958, 70] width 131 height 22
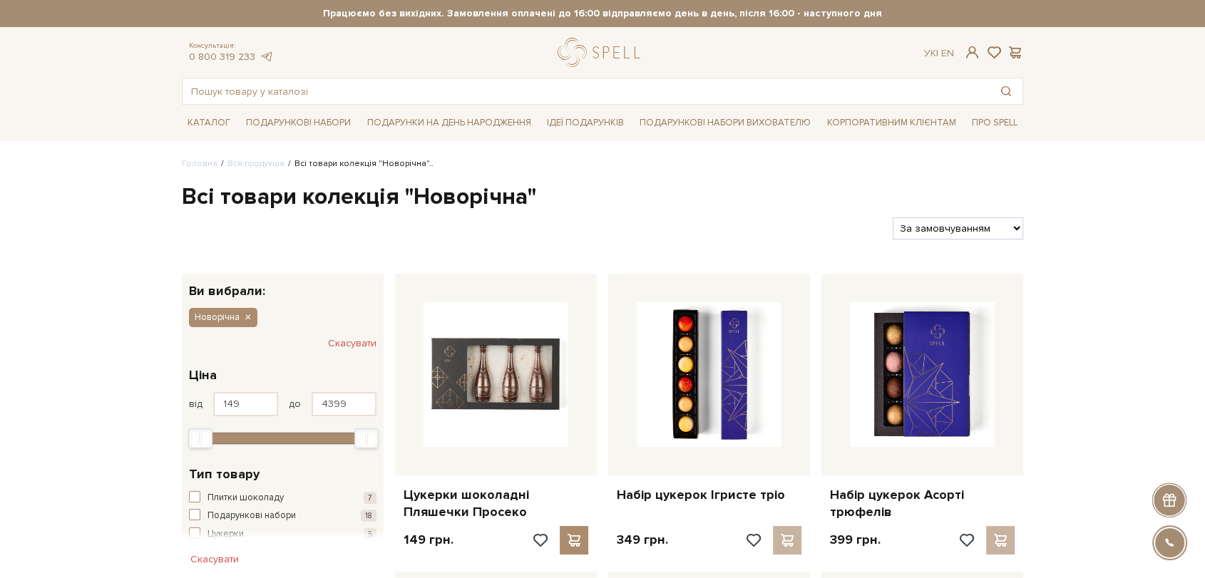
click at [951, 232] on select "За замовчуванням За Ціною (зростання) За Ціною (зменшення) Новинки За популярні…" at bounding box center [958, 229] width 131 height 22
select select "[URL][DOMAIN_NAME]"
click at [893, 218] on select "За замовчуванням За Ціною (зростання) За Ціною (зменшення) Новинки За популярні…" at bounding box center [958, 229] width 131 height 22
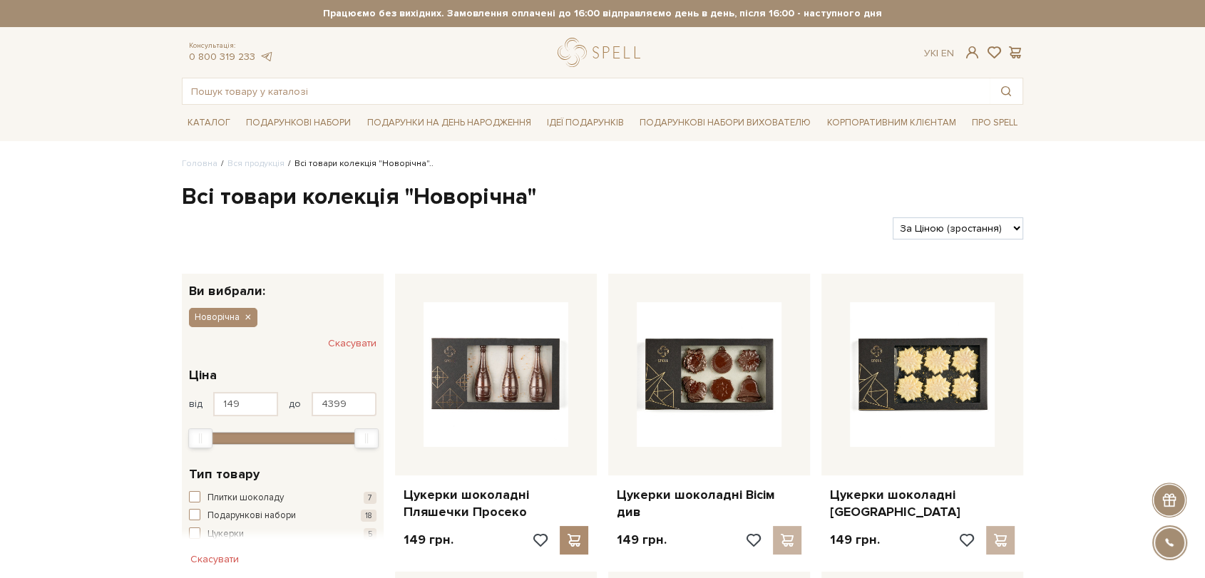
select select "https://spellchocolate.com/our-productions/novorichna?sort=p.price&order=DESC"
click at [893, 218] on select "За замовчуванням За Ціною (зростання) За Ціною (зменшення) Новинки За популярні…" at bounding box center [958, 229] width 131 height 22
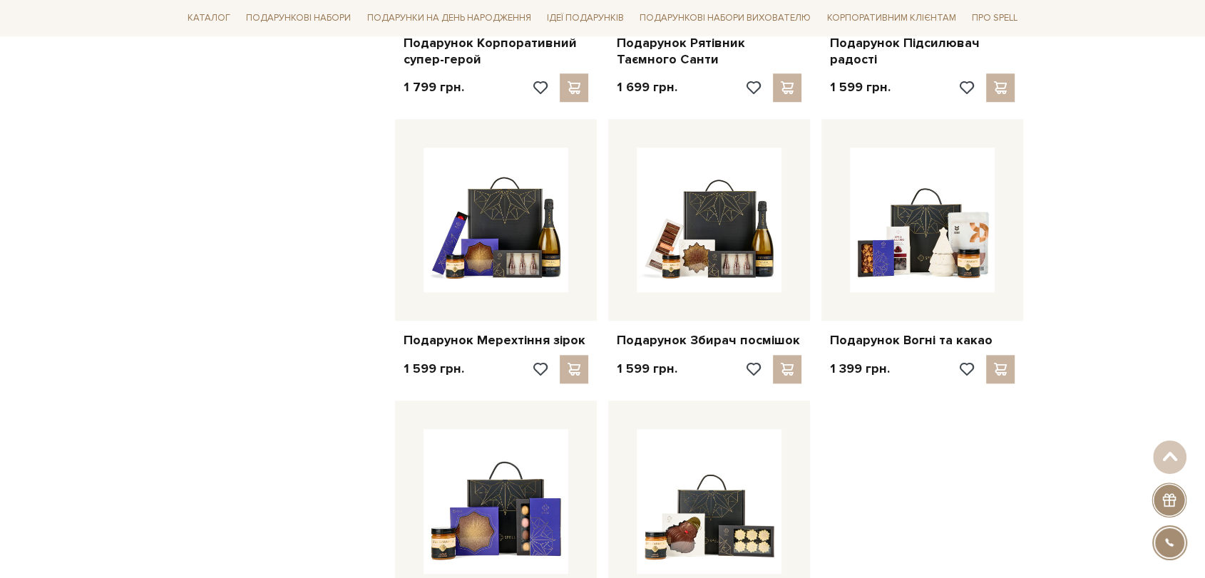
scroll to position [1664, 0]
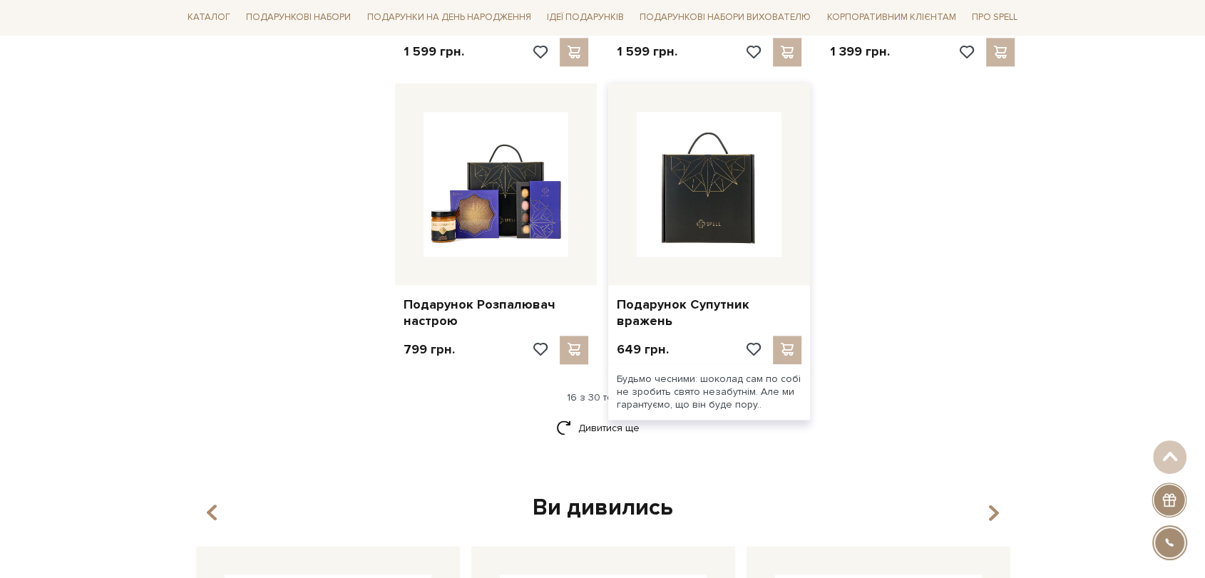
click at [770, 215] on img at bounding box center [709, 184] width 145 height 145
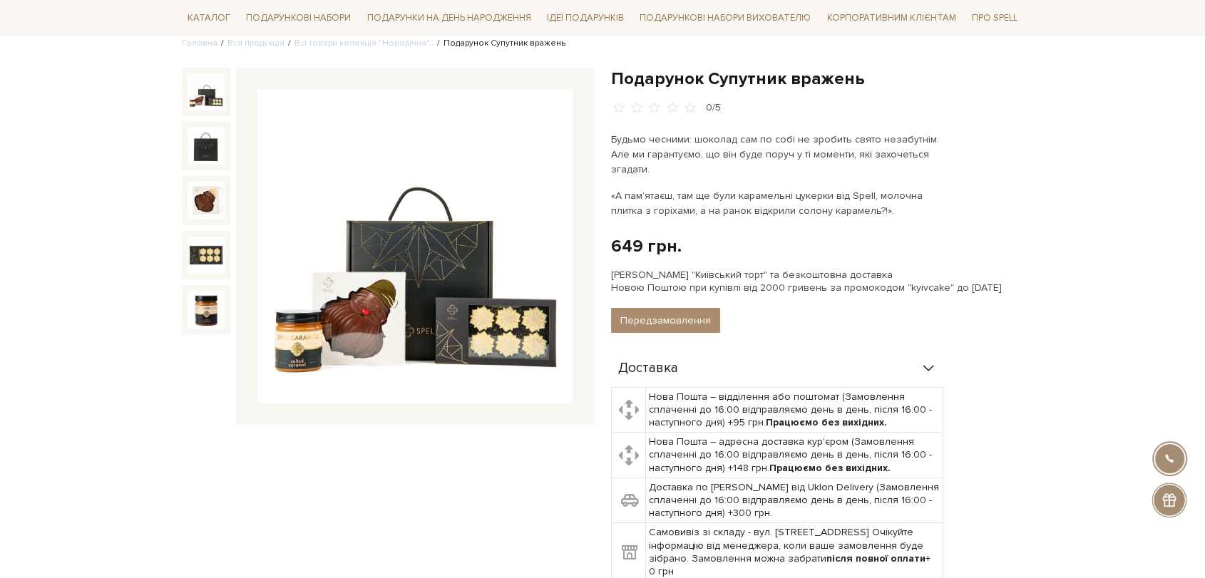
scroll to position [475, 0]
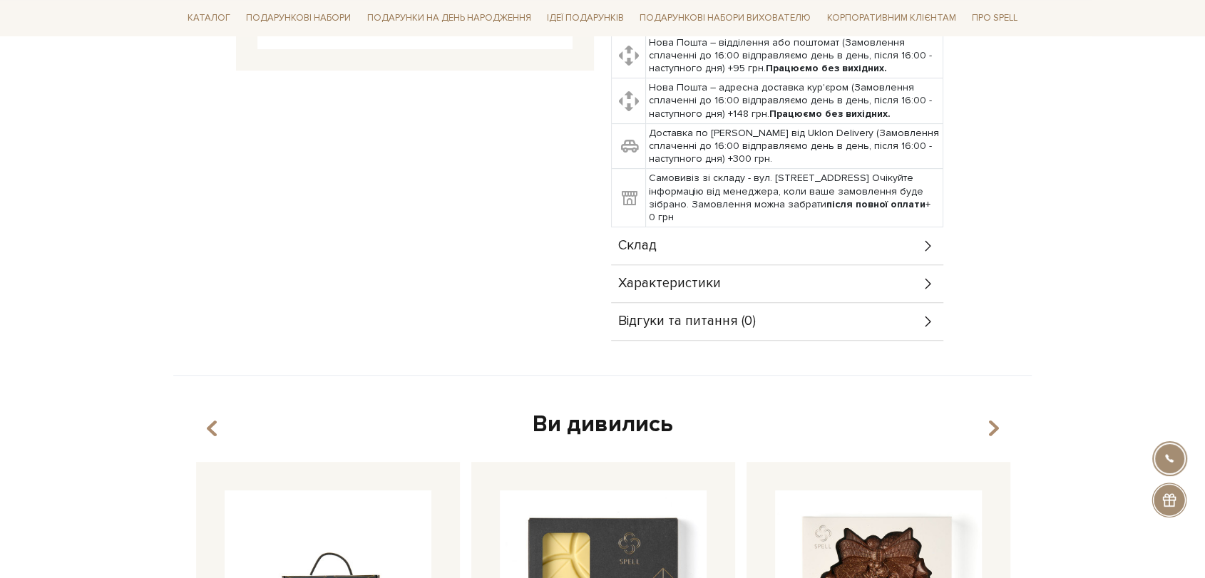
click at [787, 233] on div "Склад" at bounding box center [777, 246] width 332 height 37
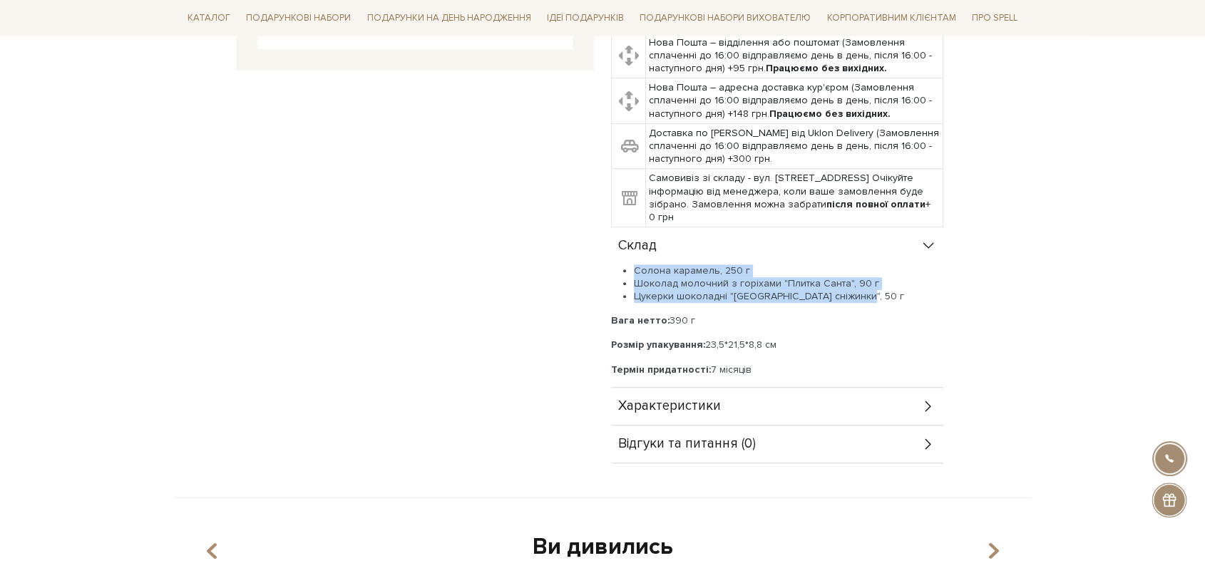
drag, startPoint x: 855, startPoint y: 281, endPoint x: 617, endPoint y: 252, distance: 239.9
click at [617, 265] on ul "Солона карамель, 250 г Шоколад молочний з горіхами "Плитка Санта", 90 г Цукерки…" at bounding box center [777, 284] width 332 height 39
copy ul "Солона карамель, 250 г Шоколад молочний з горіхами "Плитка Санта", 90 г Цукерки…"
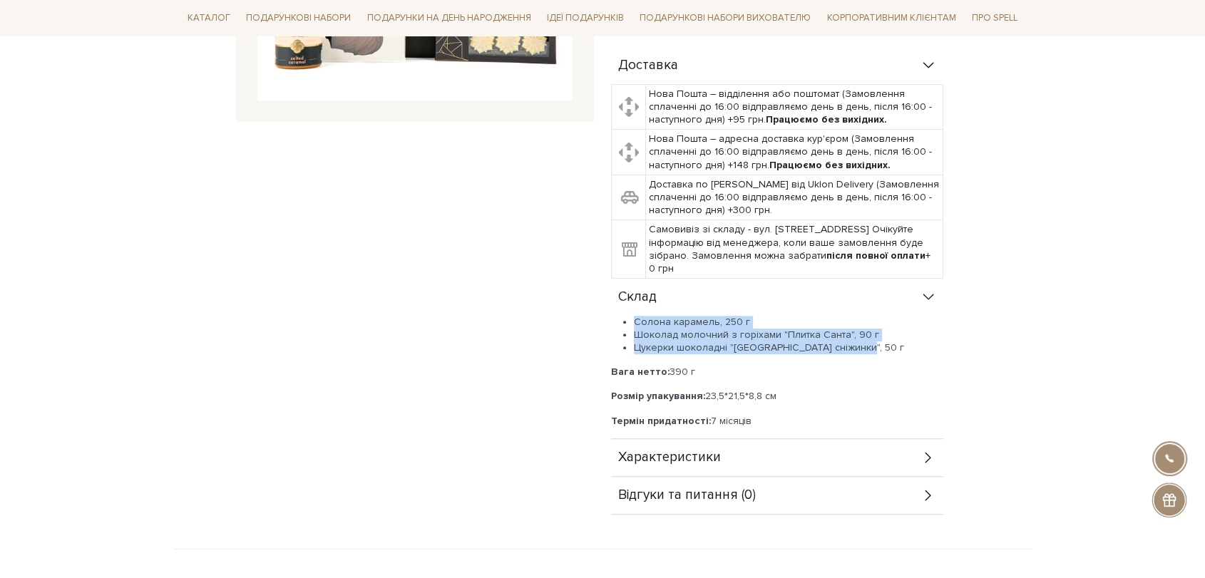
scroll to position [317, 0]
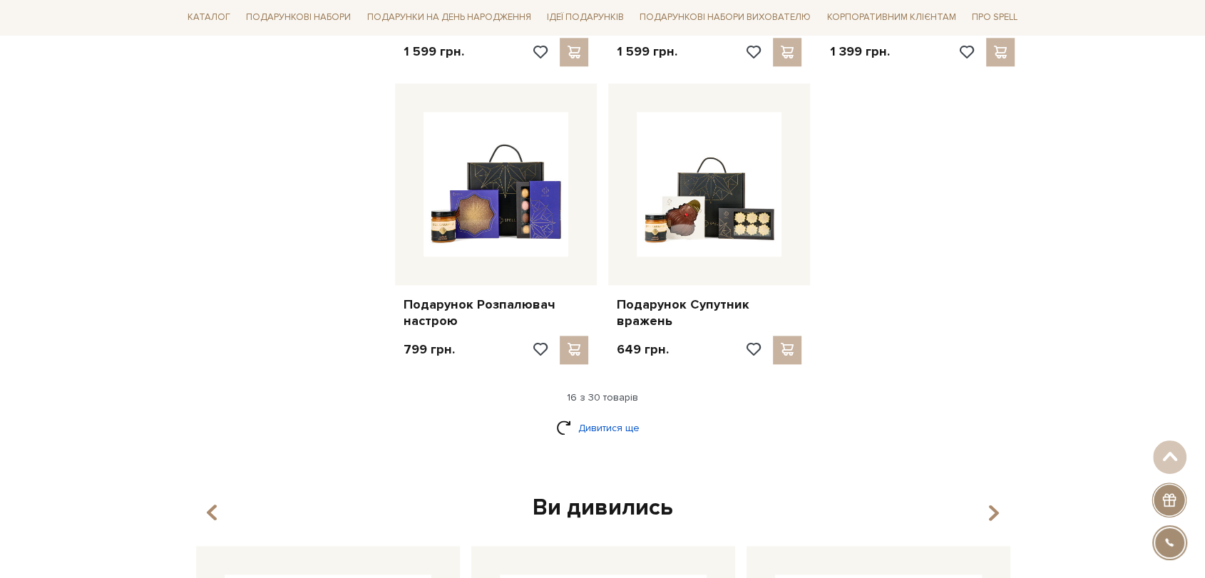
click at [622, 432] on link "Дивитися ще" at bounding box center [602, 428] width 93 height 25
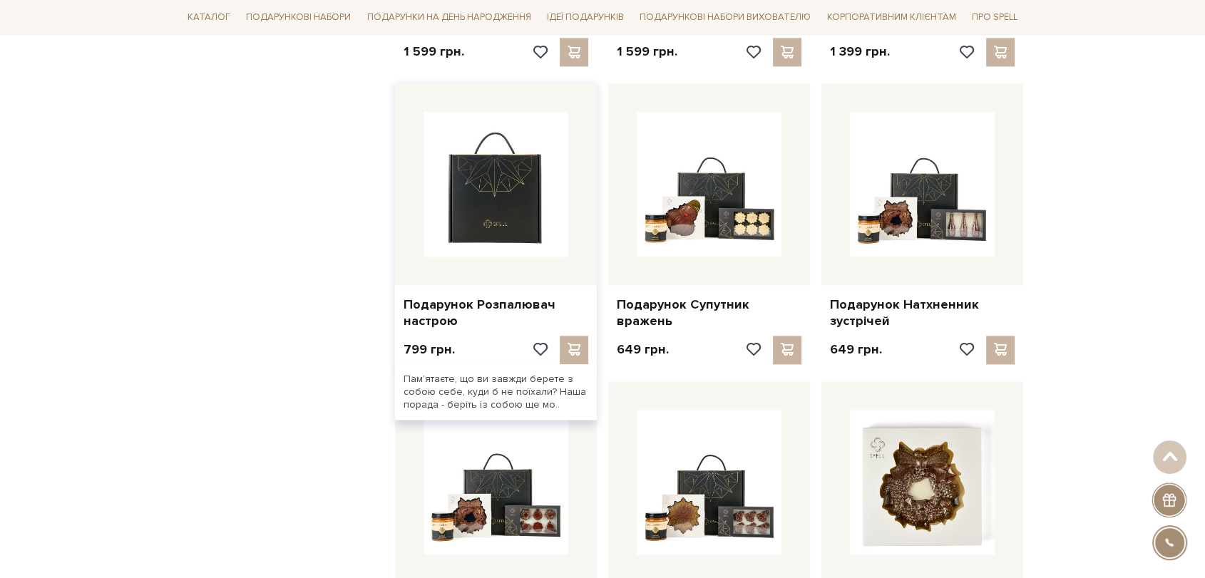
click at [483, 190] on img at bounding box center [496, 184] width 145 height 145
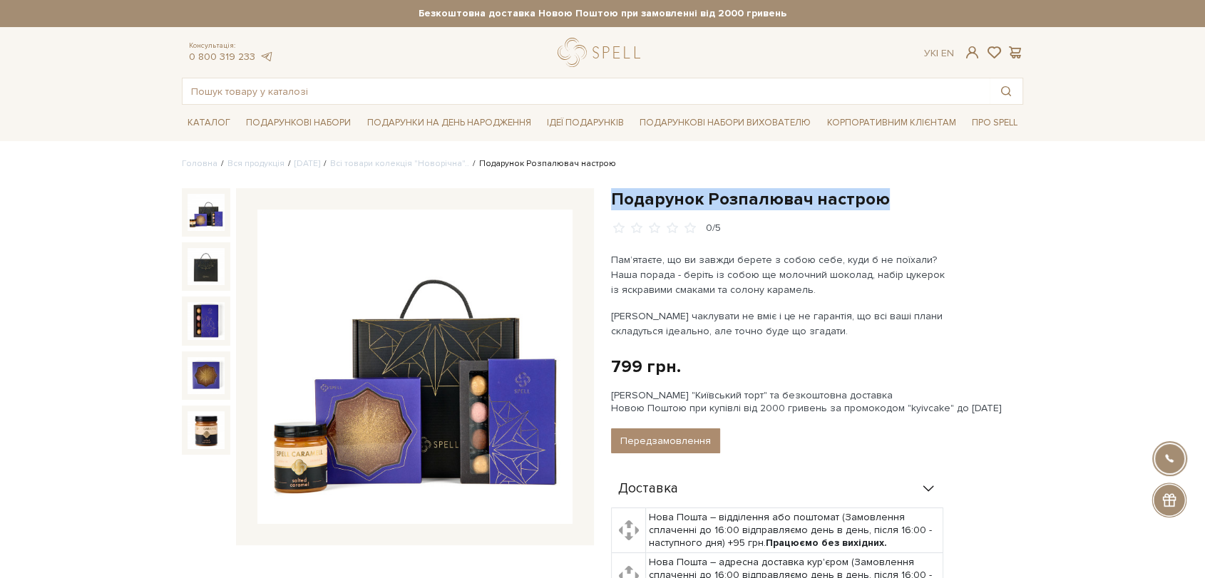
drag, startPoint x: 616, startPoint y: 193, endPoint x: 882, endPoint y: 183, distance: 266.9
copy h1 "Подарунок Розпалювач настрою"
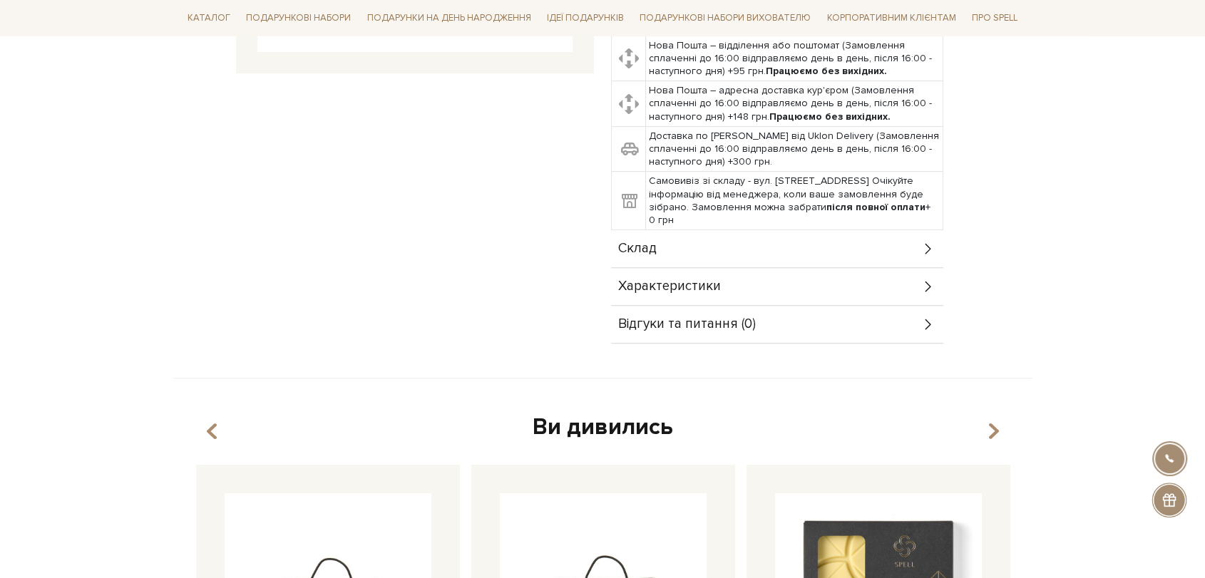
scroll to position [475, 0]
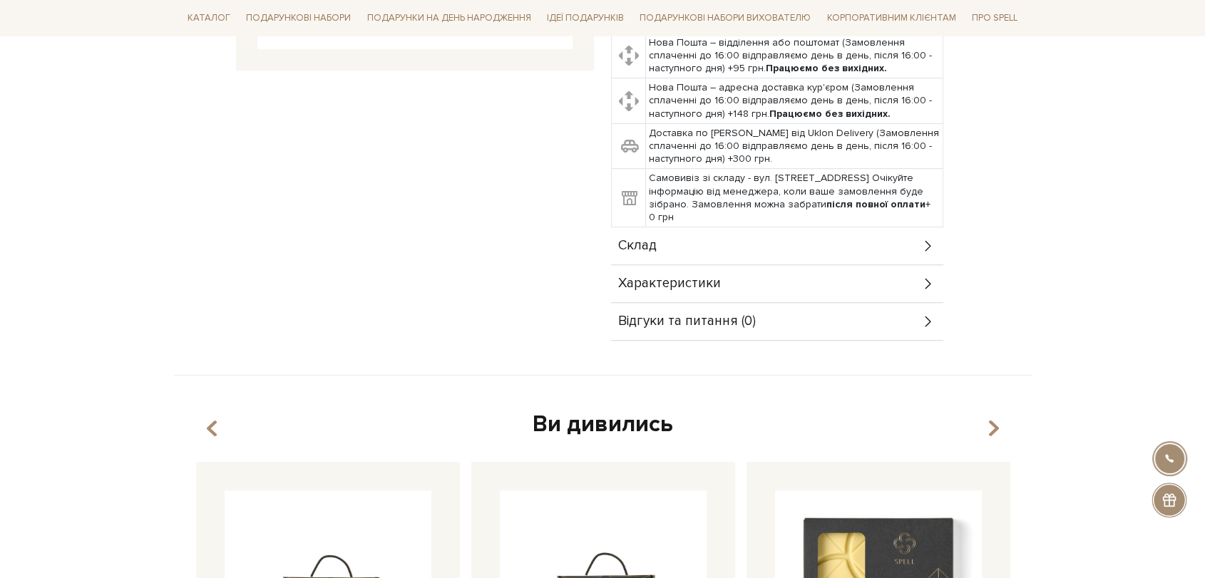
click at [700, 241] on div "Склад" at bounding box center [777, 246] width 332 height 37
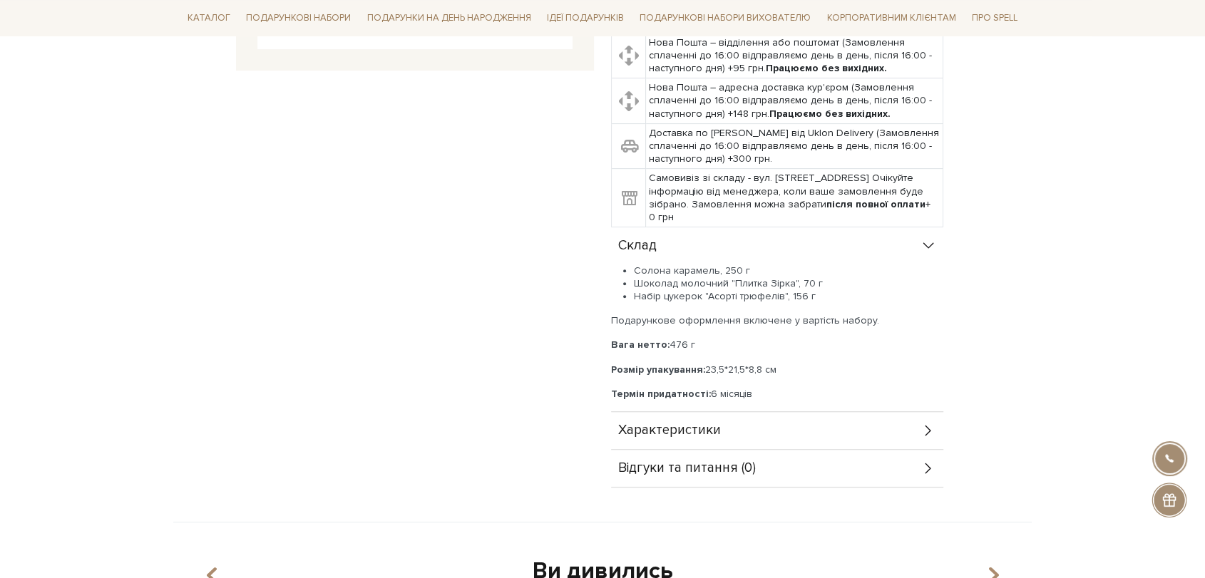
click at [686, 280] on li "Шоколад молочний "Плитка Зірка", 70 г" at bounding box center [789, 283] width 310 height 13
drag, startPoint x: 635, startPoint y: 268, endPoint x: 833, endPoint y: 291, distance: 199.6
click at [833, 291] on ul "Солона карамель, 250 г Шоколад молочний "Плитка Зірка", 70 г Набір цукерок "Асо…" at bounding box center [777, 284] width 332 height 39
copy ul "Солона карамель, 250 г Шоколад молочний "Плитка Зірка", 70 г Набір цукерок "Асо…"
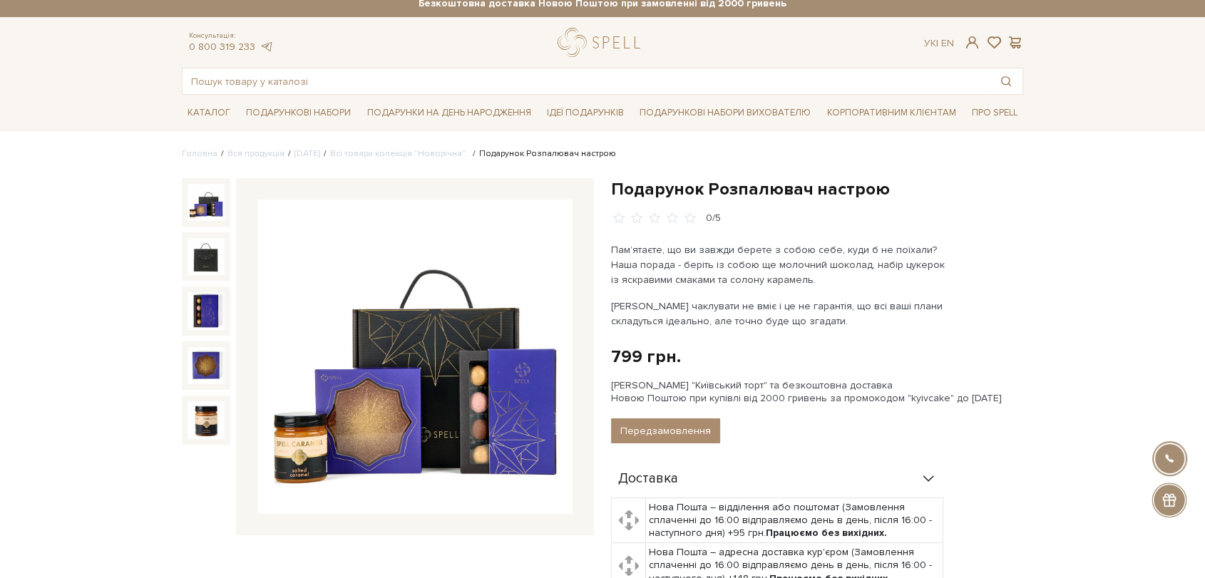
scroll to position [0, 0]
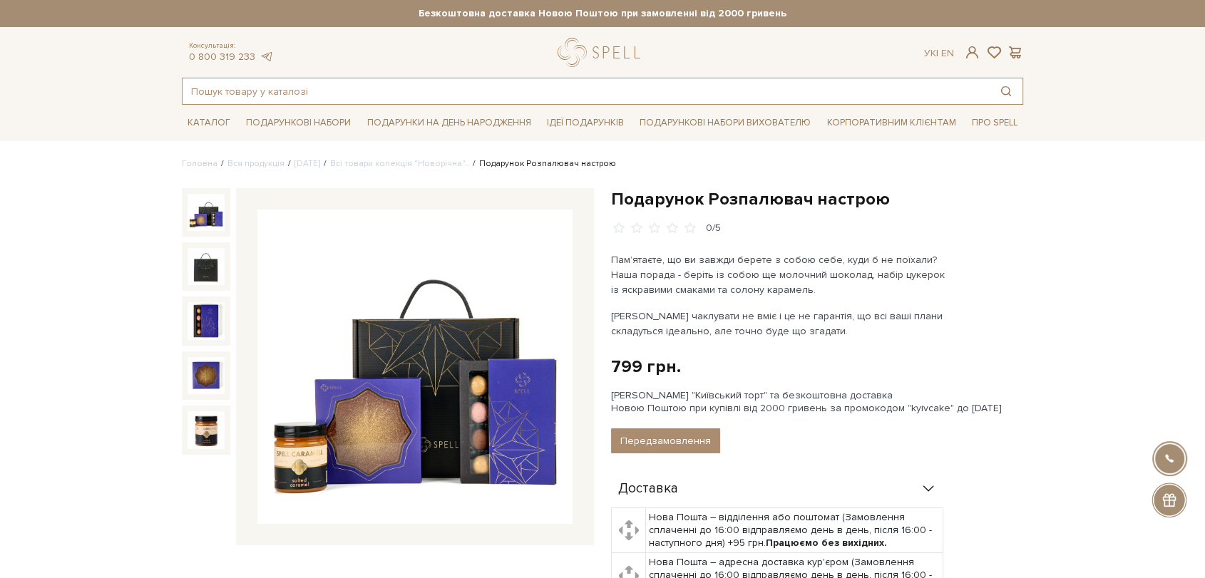
click at [264, 92] on input "text" at bounding box center [586, 91] width 807 height 26
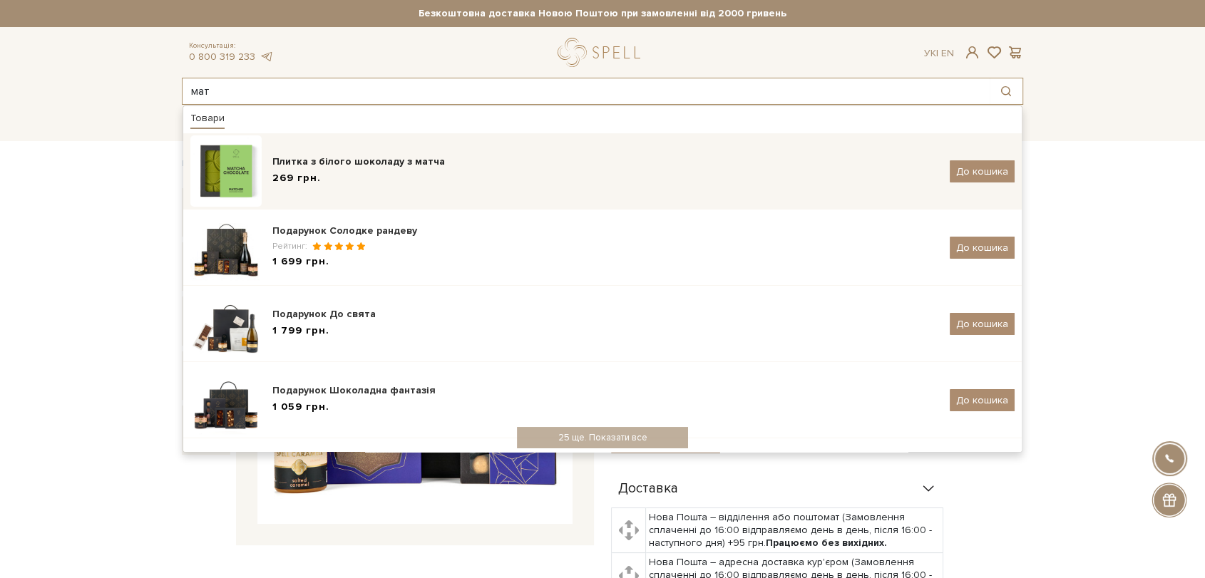
type input "мат"
click at [319, 161] on div "Плитка з білого шоколаду з матча" at bounding box center [605, 162] width 667 height 14
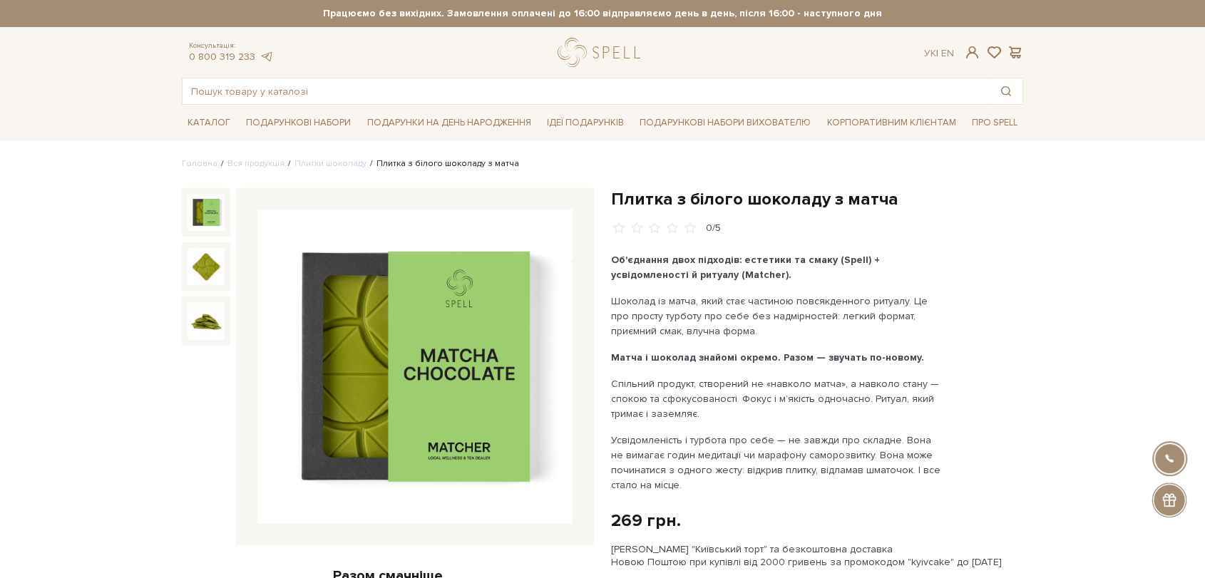
click at [409, 369] on img at bounding box center [414, 367] width 315 height 315
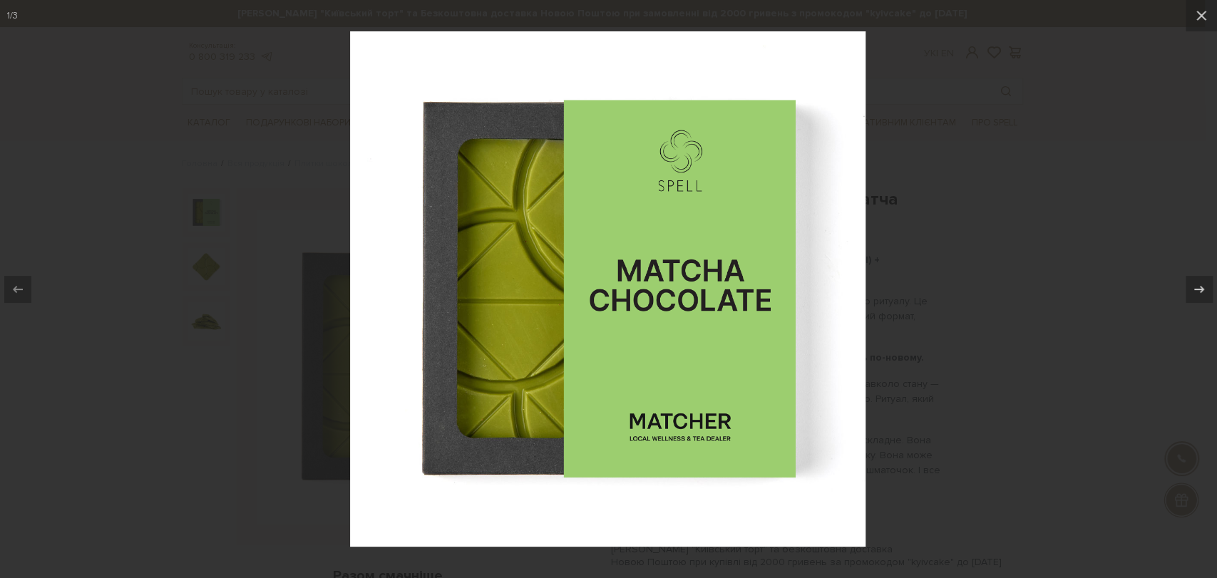
drag, startPoint x: 969, startPoint y: 284, endPoint x: 611, endPoint y: 155, distance: 380.6
click at [961, 272] on div at bounding box center [608, 289] width 1217 height 578
drag, startPoint x: 954, startPoint y: 151, endPoint x: 945, endPoint y: 155, distance: 10.2
click at [950, 153] on div at bounding box center [608, 289] width 1217 height 578
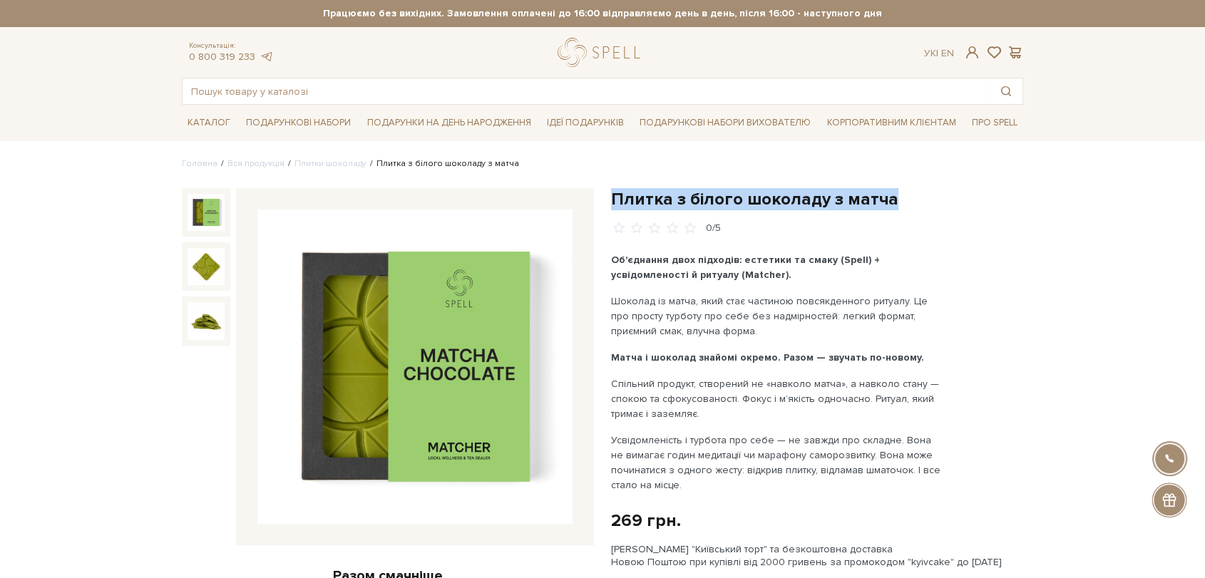
drag, startPoint x: 616, startPoint y: 194, endPoint x: 904, endPoint y: 197, distance: 288.2
click at [904, 197] on h1 "Плитка з білого шоколаду з матча" at bounding box center [817, 199] width 412 height 22
copy h1 "Плитка з білого шоколаду з матча"
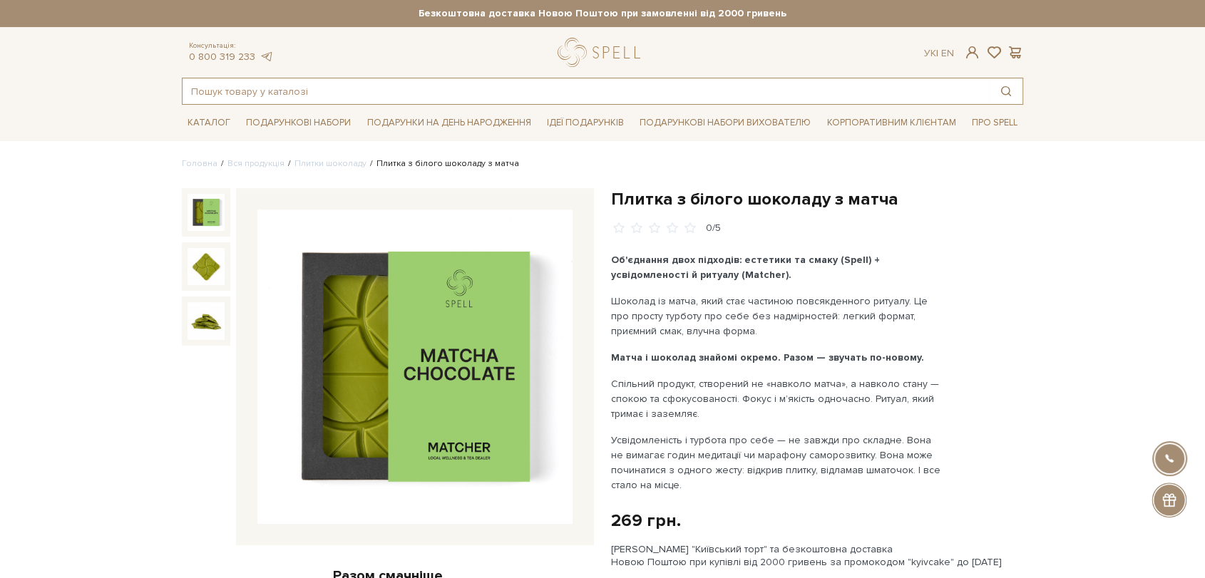
drag, startPoint x: 255, startPoint y: 96, endPoint x: 263, endPoint y: 94, distance: 8.7
click at [260, 94] on input "text" at bounding box center [586, 91] width 807 height 26
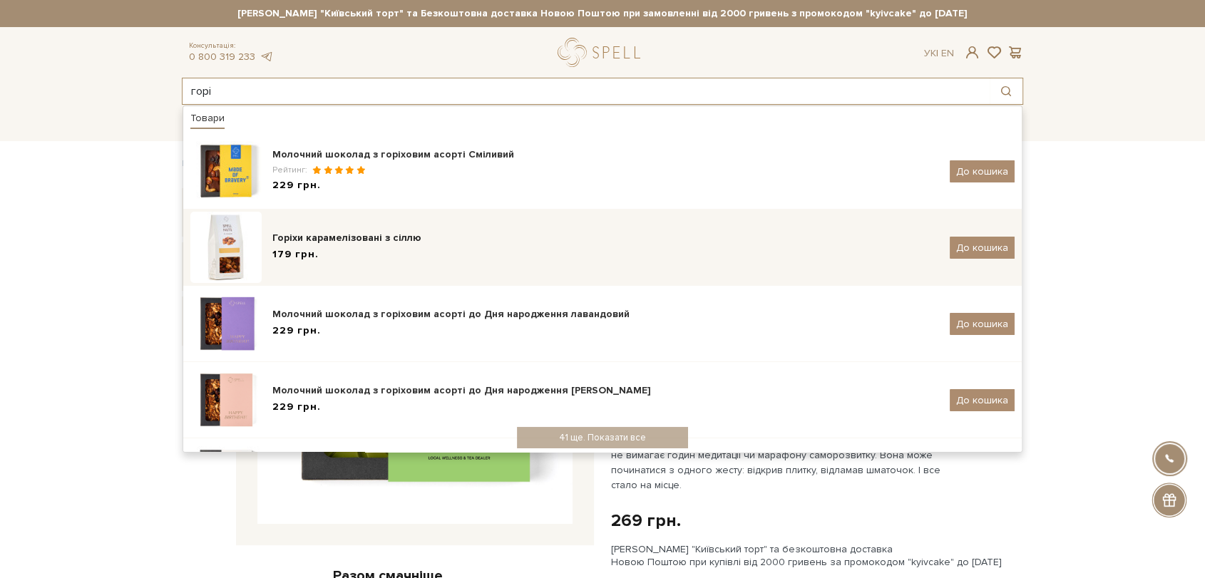
type input "горі"
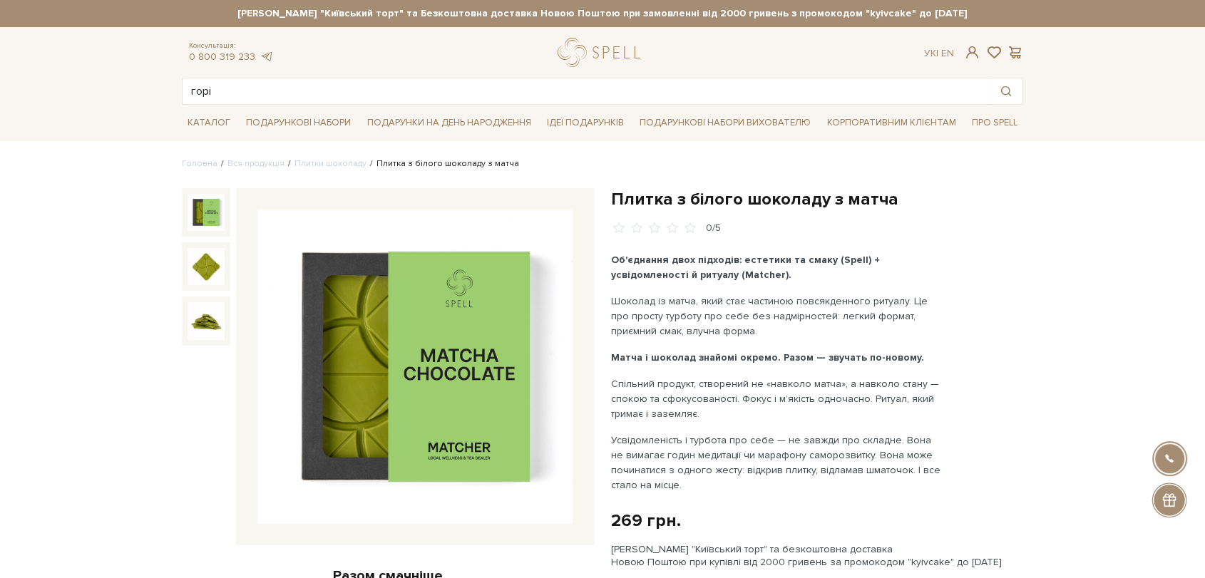
click at [419, 326] on img at bounding box center [414, 367] width 315 height 315
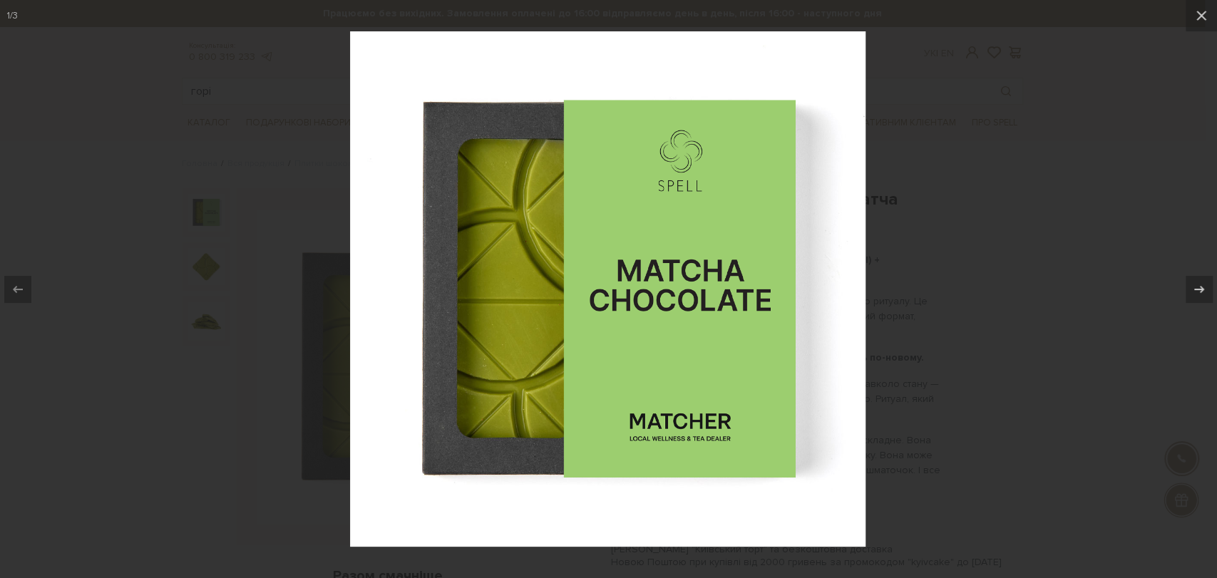
drag, startPoint x: 112, startPoint y: 118, endPoint x: 51, endPoint y: 4, distance: 129.6
click at [102, 93] on div at bounding box center [608, 289] width 1217 height 578
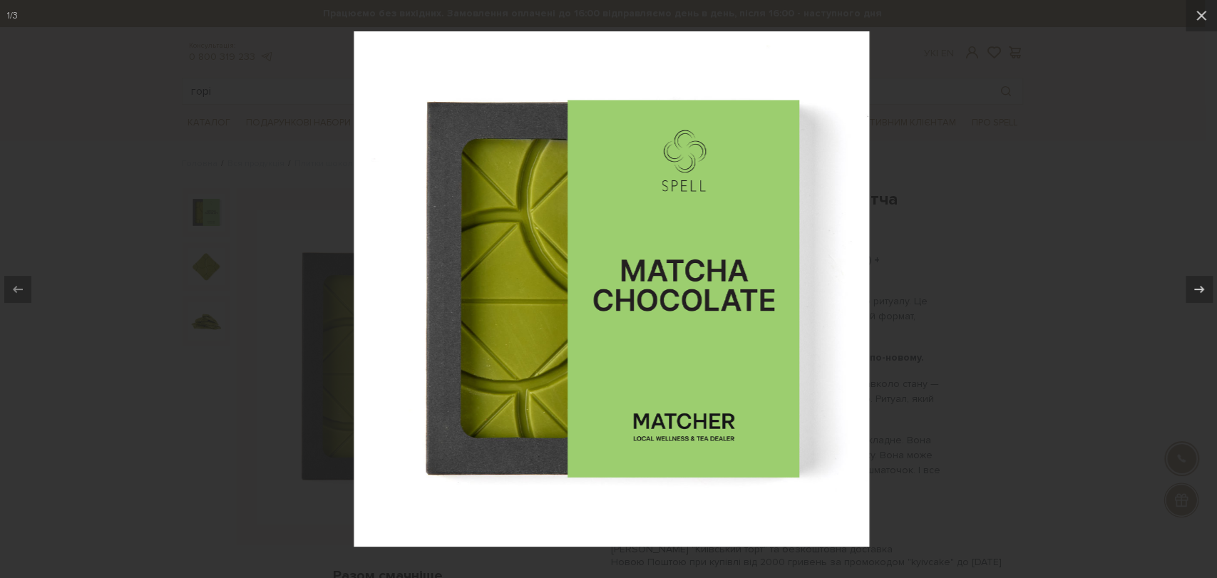
drag, startPoint x: 1004, startPoint y: 141, endPoint x: 928, endPoint y: 125, distance: 78.1
click at [999, 135] on div at bounding box center [612, 289] width 1217 height 578
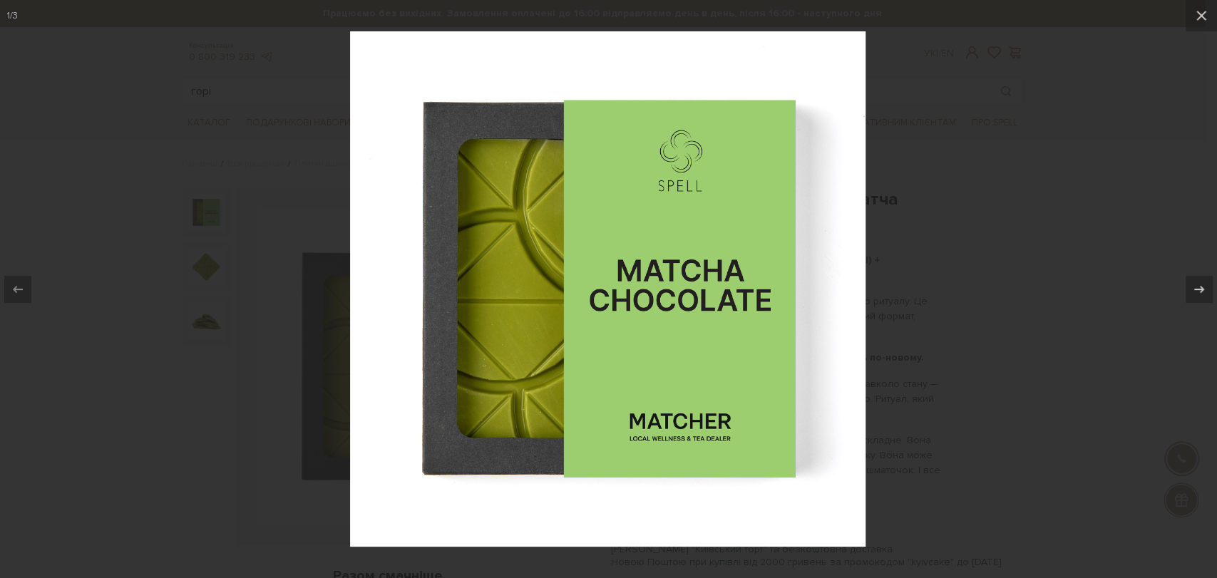
click at [1175, 164] on div at bounding box center [608, 289] width 1217 height 578
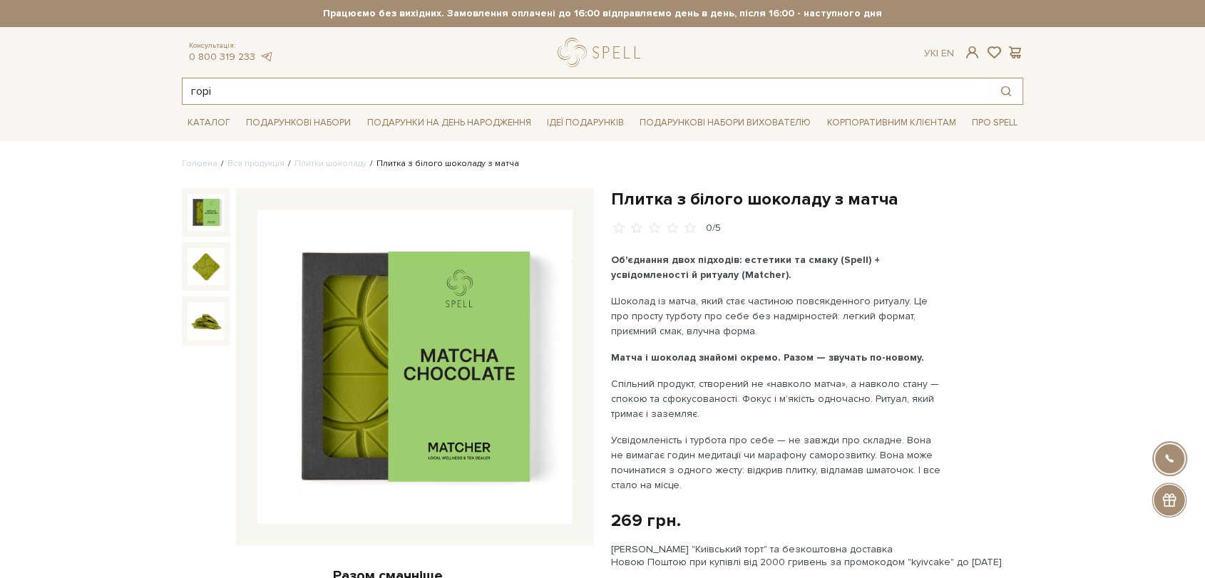
click at [280, 81] on input "горі" at bounding box center [586, 91] width 807 height 26
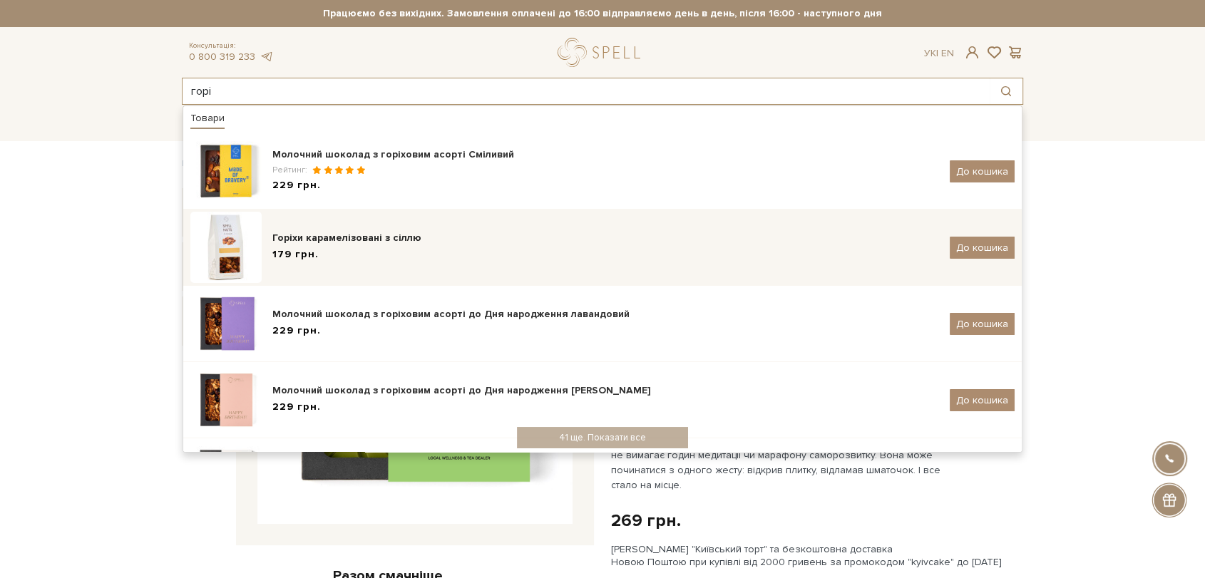
click at [336, 234] on div "Горіхи карамелізовані з сіллю" at bounding box center [605, 238] width 667 height 14
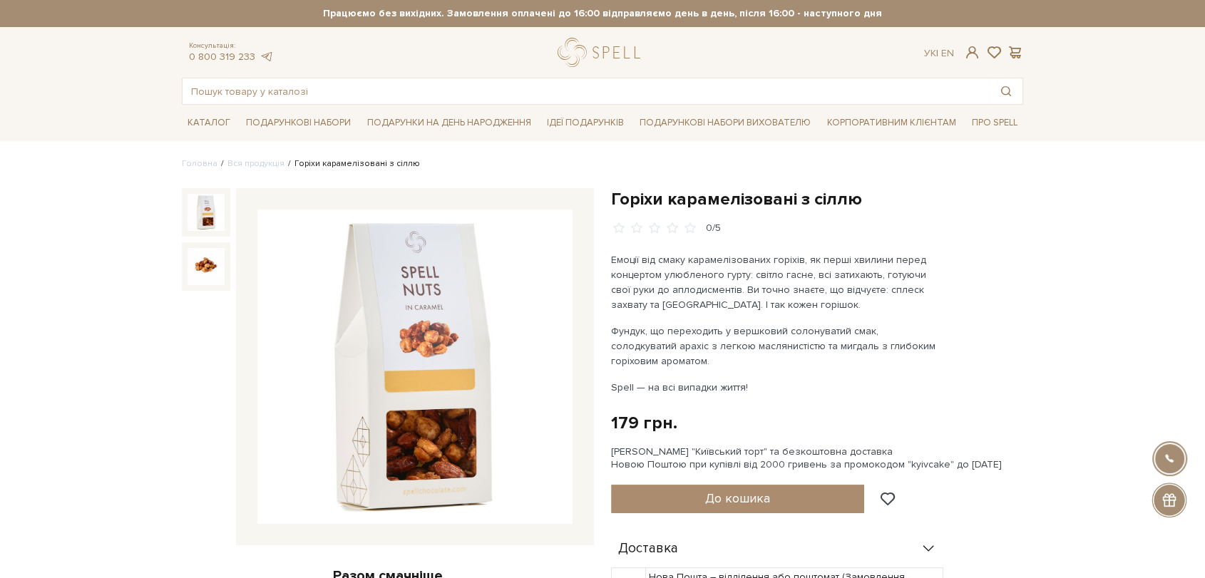
click at [418, 376] on img at bounding box center [414, 367] width 315 height 315
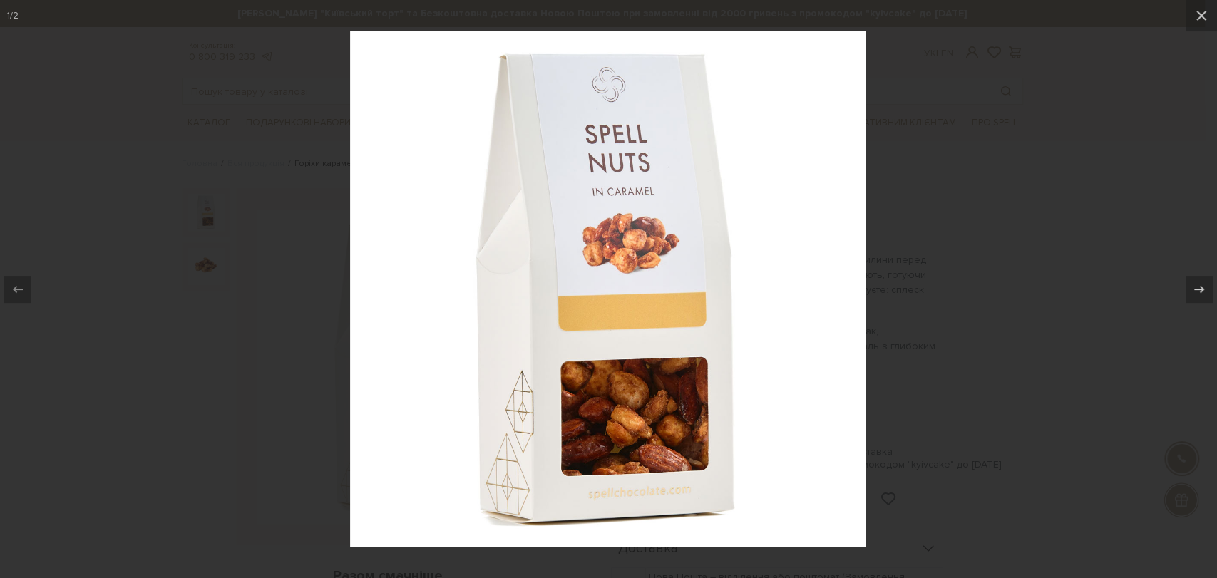
drag, startPoint x: 1101, startPoint y: 104, endPoint x: 961, endPoint y: 98, distance: 140.6
click at [1087, 100] on div at bounding box center [608, 289] width 1217 height 578
drag, startPoint x: 1046, startPoint y: 157, endPoint x: 914, endPoint y: 162, distance: 131.3
click at [1043, 157] on div at bounding box center [608, 289] width 1217 height 578
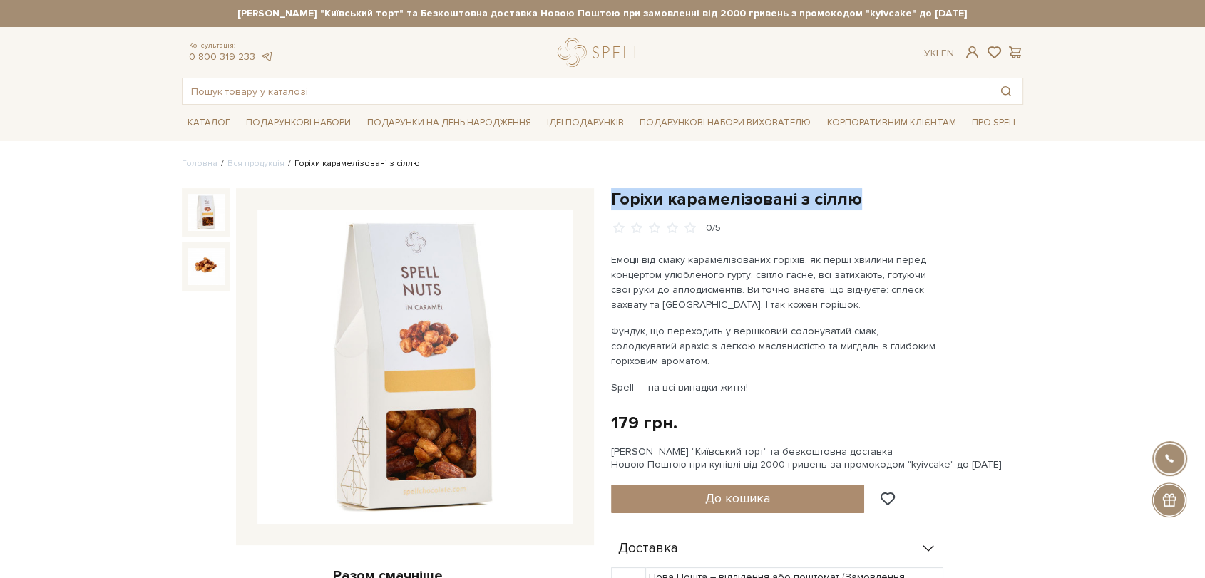
drag, startPoint x: 616, startPoint y: 194, endPoint x: 854, endPoint y: 190, distance: 238.3
click at [865, 195] on h1 "Горіхи карамелізовані з сіллю" at bounding box center [817, 199] width 412 height 22
copy h1 "Горіхи карамелізовані з сіллю"
